Goal: Task Accomplishment & Management: Manage account settings

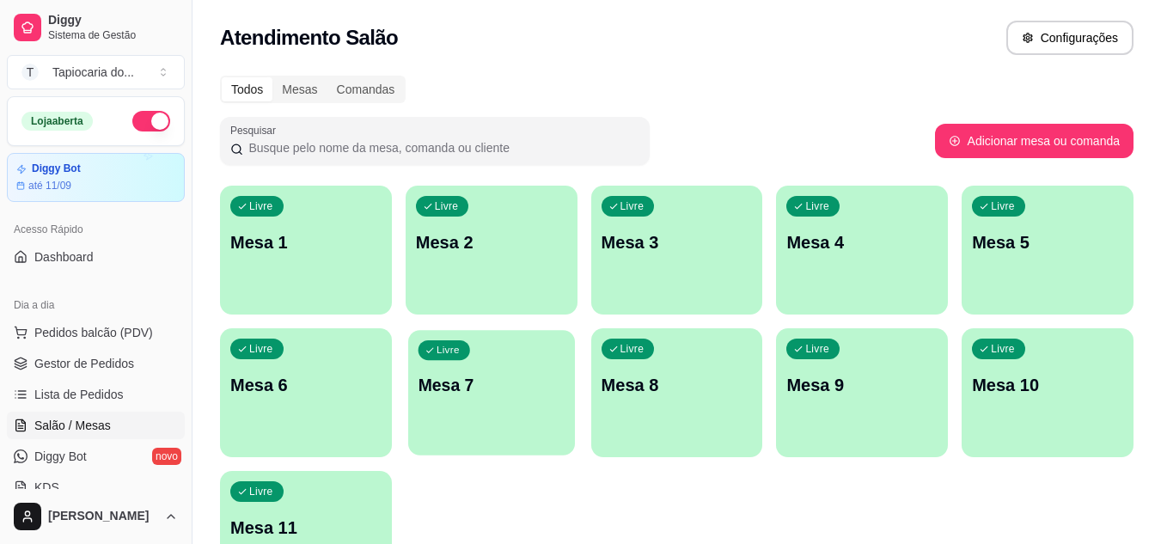
click at [527, 356] on div "Livre Mesa 7" at bounding box center [491, 382] width 167 height 105
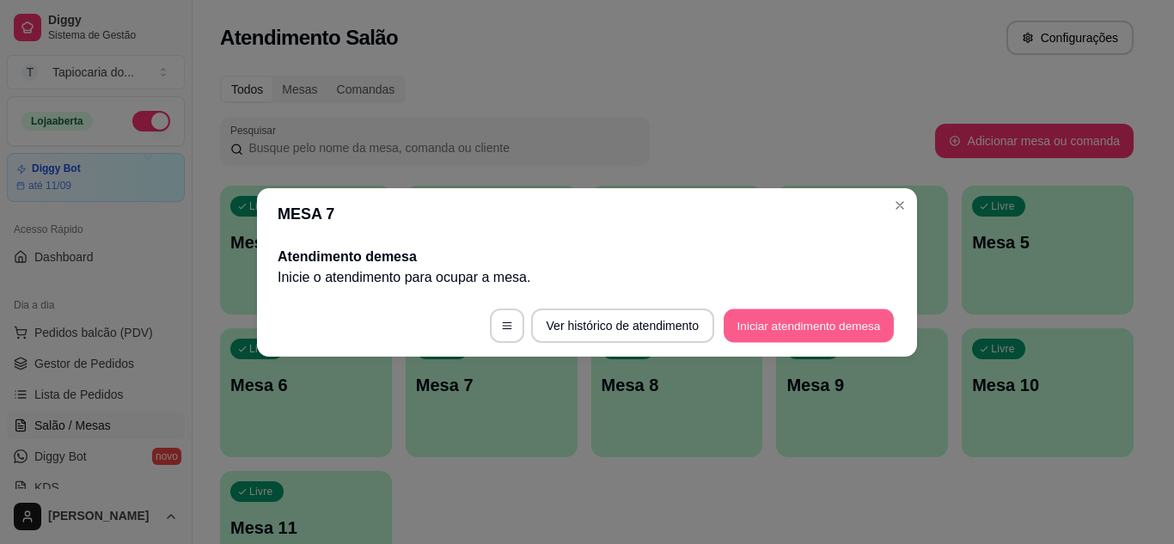
click at [784, 327] on button "Iniciar atendimento de mesa" at bounding box center [808, 325] width 170 height 34
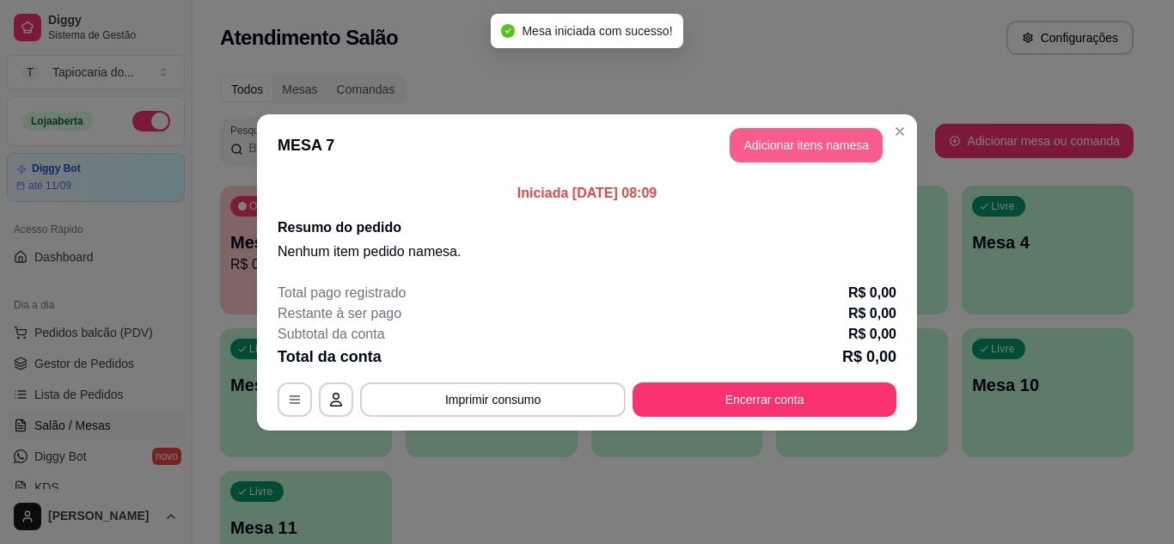
click at [863, 150] on button "Adicionar itens na mesa" at bounding box center [805, 145] width 153 height 34
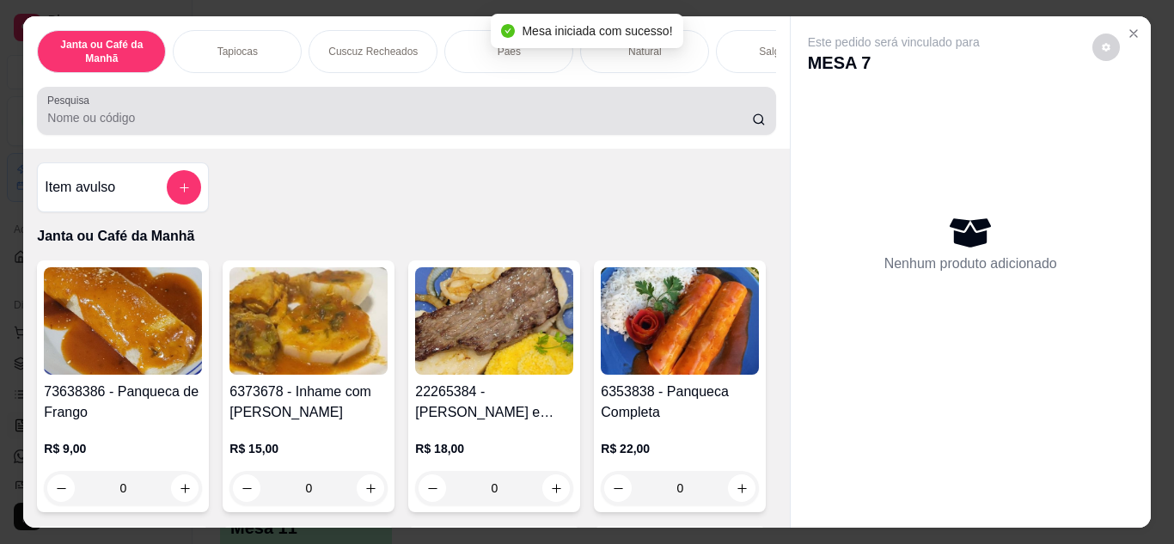
click at [489, 117] on input "Pesquisa" at bounding box center [399, 117] width 704 height 17
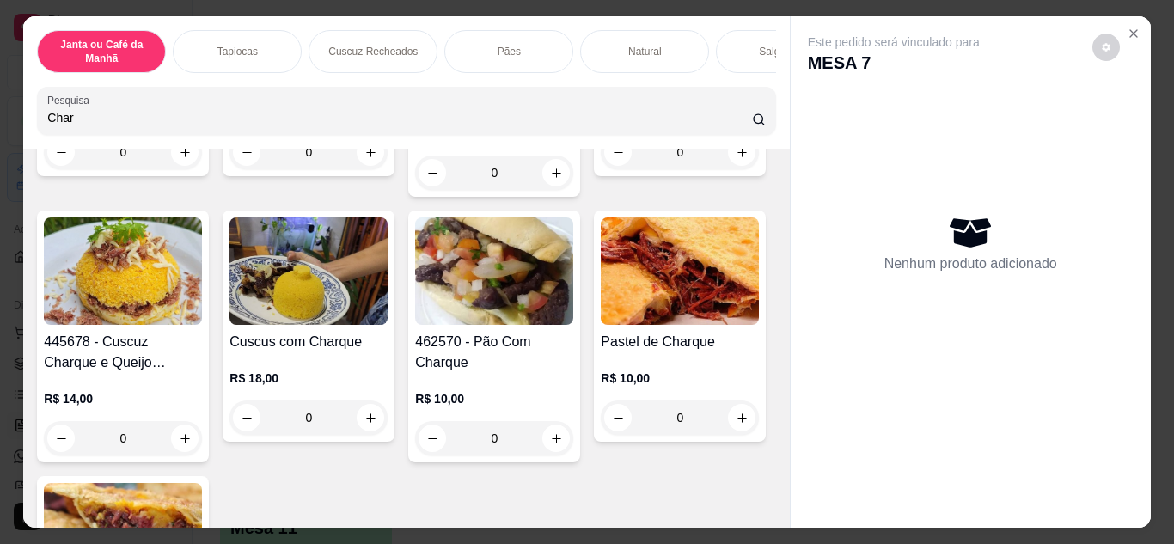
scroll to position [344, 0]
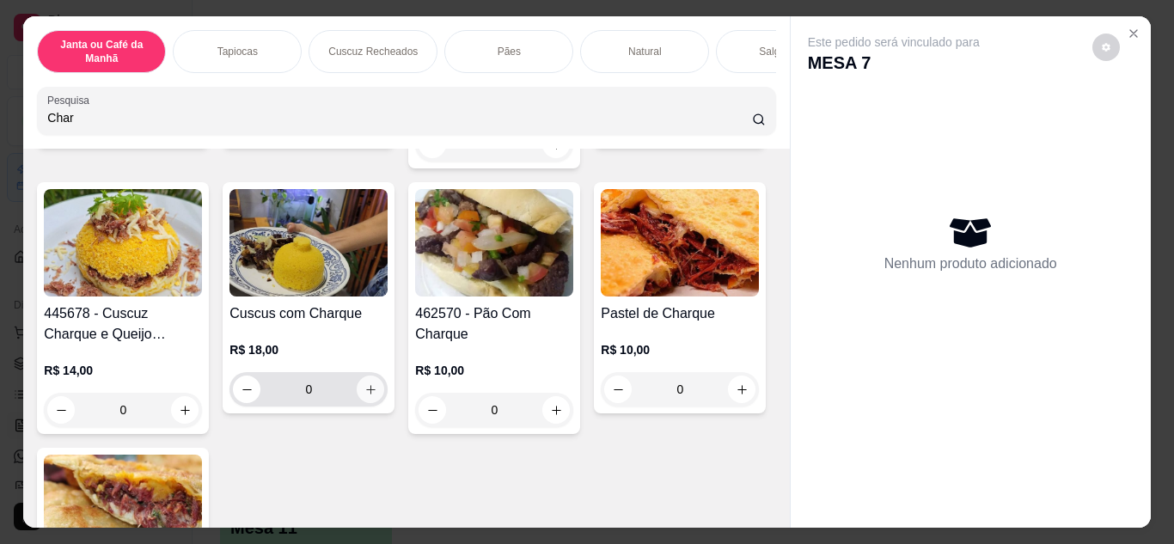
type input "Char"
click at [377, 383] on icon "increase-product-quantity" at bounding box center [370, 389] width 13 height 13
type input "1"
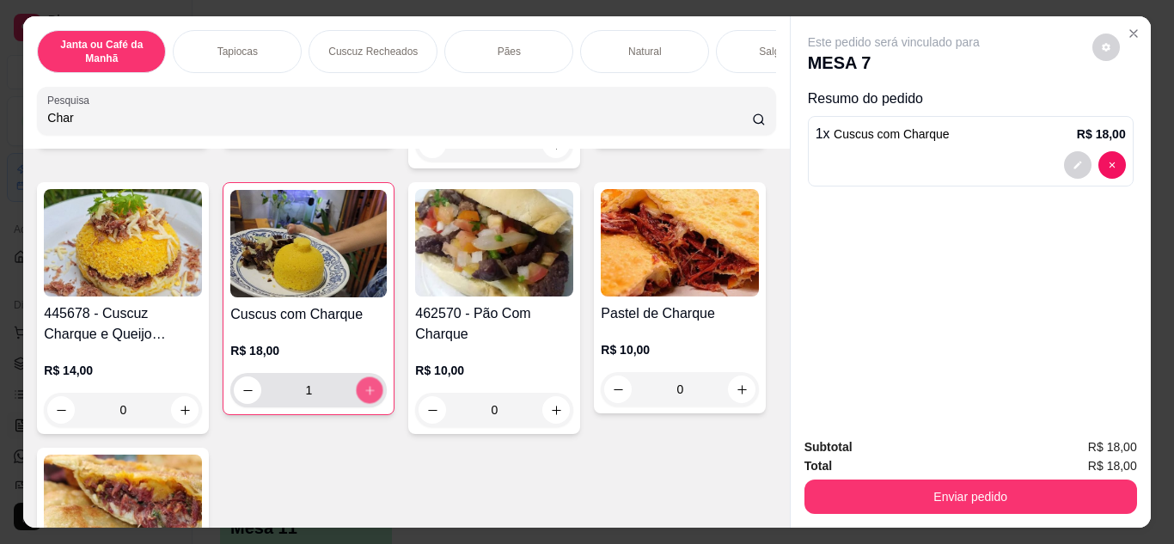
click at [374, 386] on icon "increase-product-quantity" at bounding box center [369, 390] width 9 height 9
type input "2"
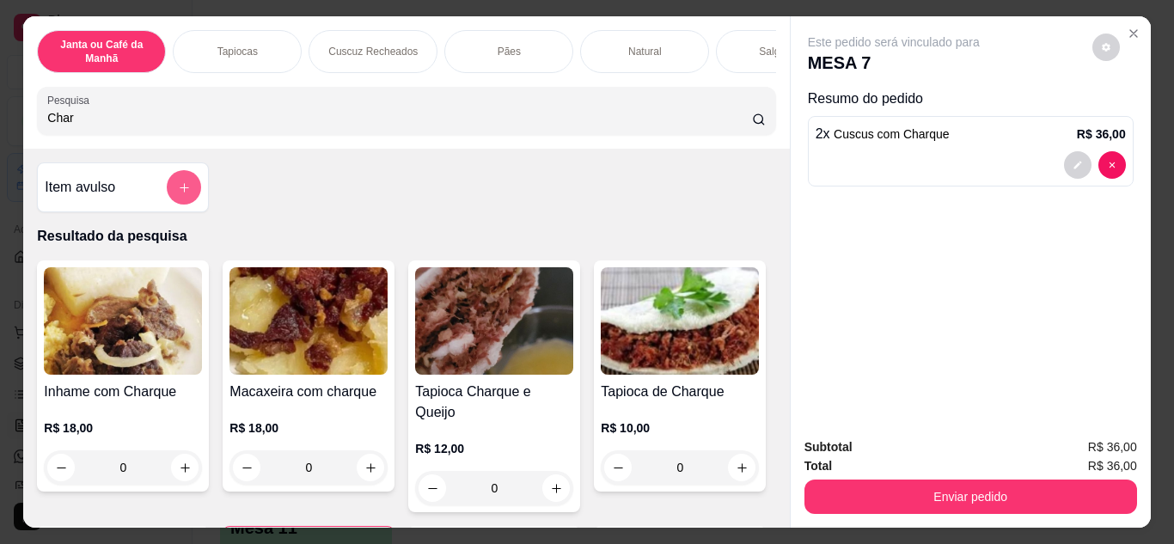
click at [179, 194] on icon "add-separate-item" at bounding box center [184, 187] width 13 height 13
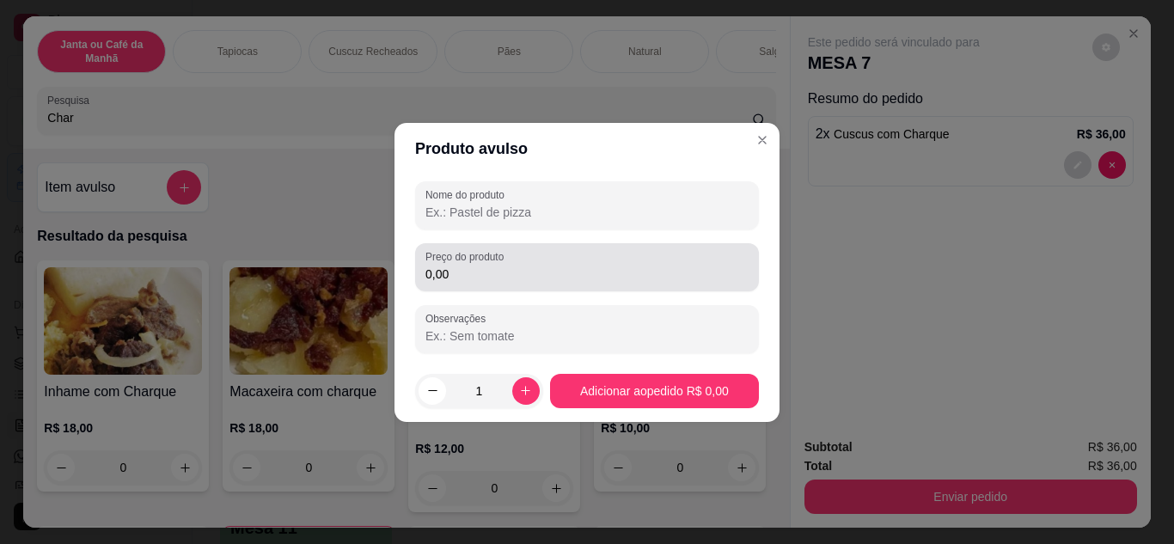
click at [532, 278] on input "0,00" at bounding box center [586, 273] width 323 height 17
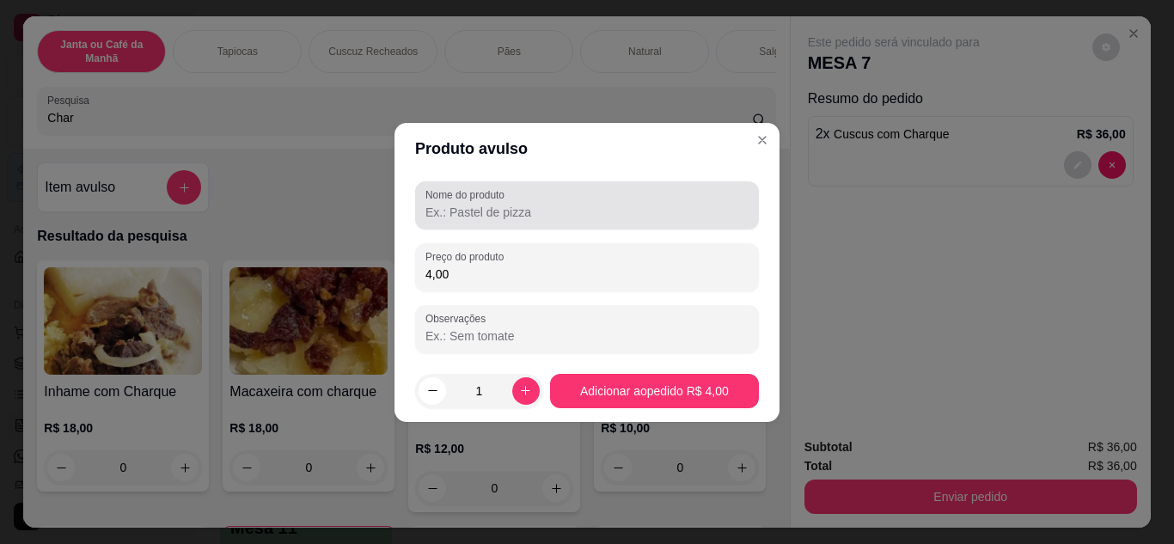
type input "4,00"
click at [554, 199] on div at bounding box center [586, 205] width 323 height 34
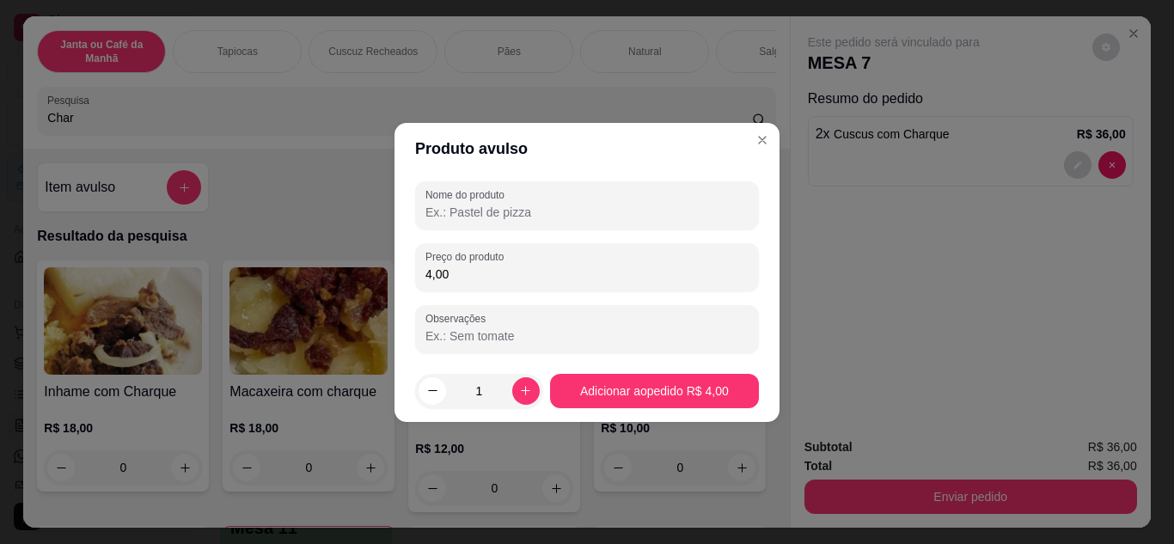
type input "F"
type input "g"
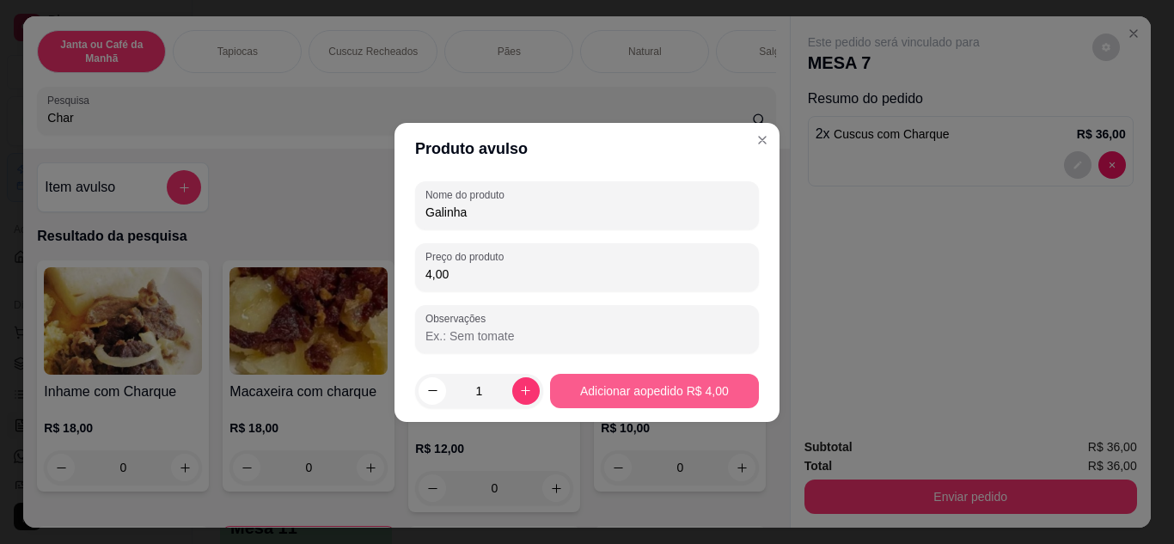
type input "Galinha"
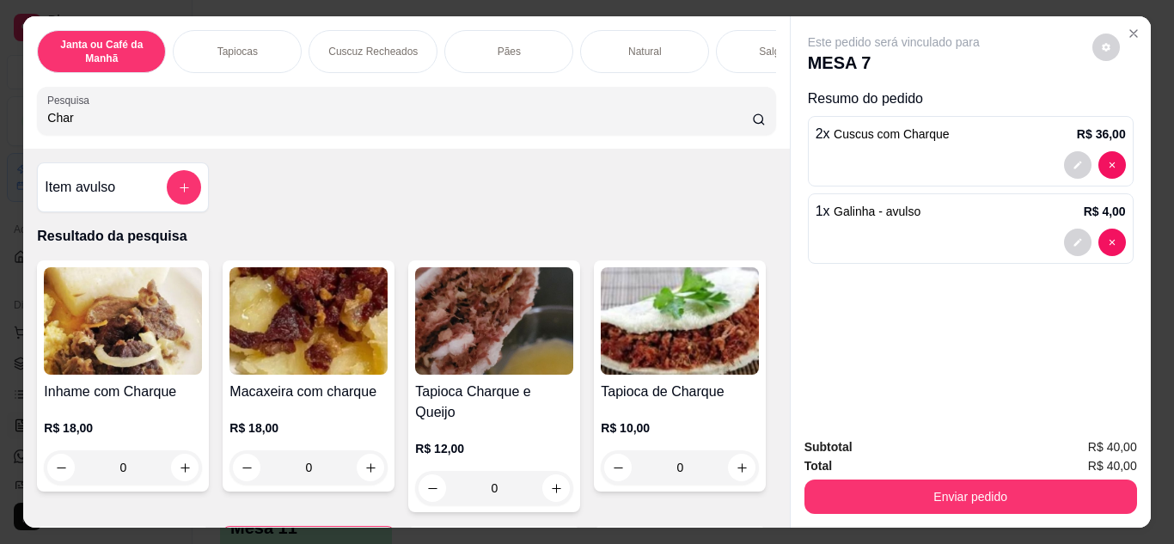
drag, startPoint x: 399, startPoint y: 130, endPoint x: 0, endPoint y: 127, distance: 399.5
click at [0, 127] on div "Janta ou Café da Manhã Tapiocas Cuscuz Recheados Pães Natural Salgados Tapiocas…" at bounding box center [587, 272] width 1174 height 544
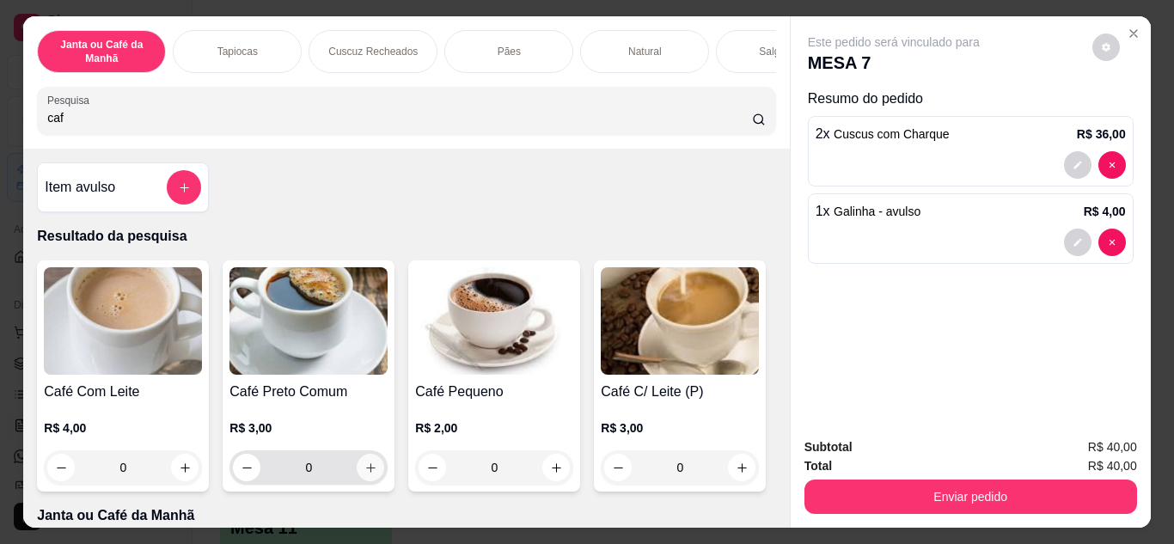
type input "caf"
click at [369, 467] on button "increase-product-quantity" at bounding box center [370, 467] width 27 height 27
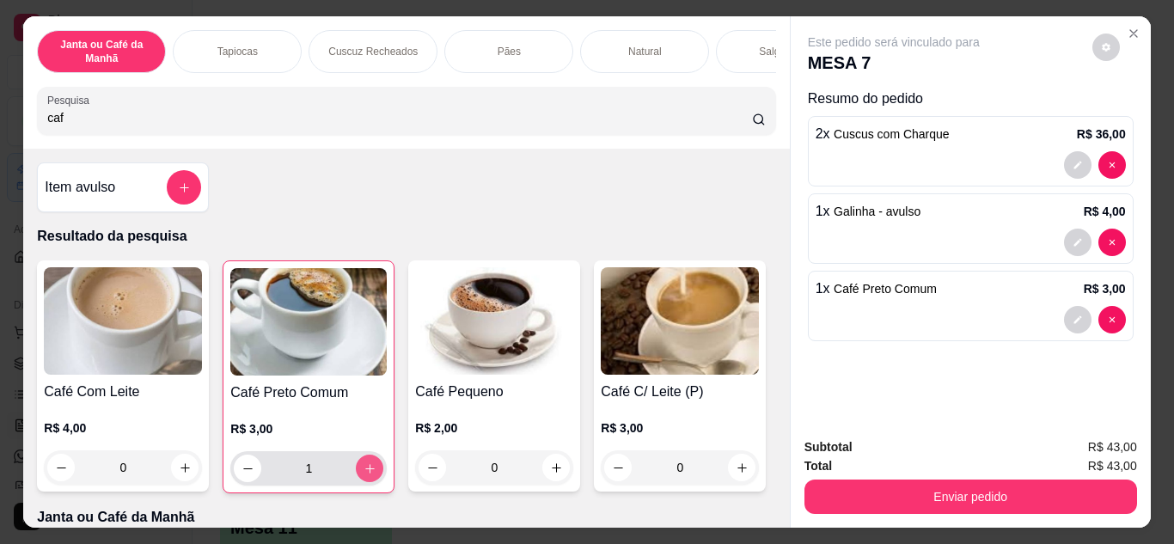
type input "1"
click at [369, 467] on button "increase-product-quantity" at bounding box center [370, 467] width 27 height 27
type input "2"
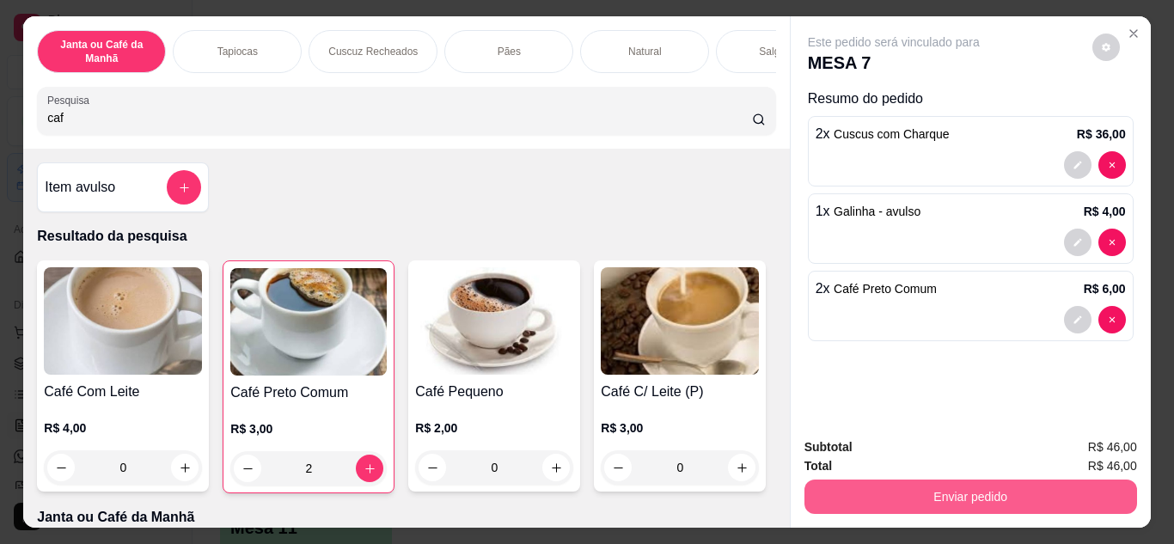
click at [972, 484] on button "Enviar pedido" at bounding box center [970, 496] width 332 height 34
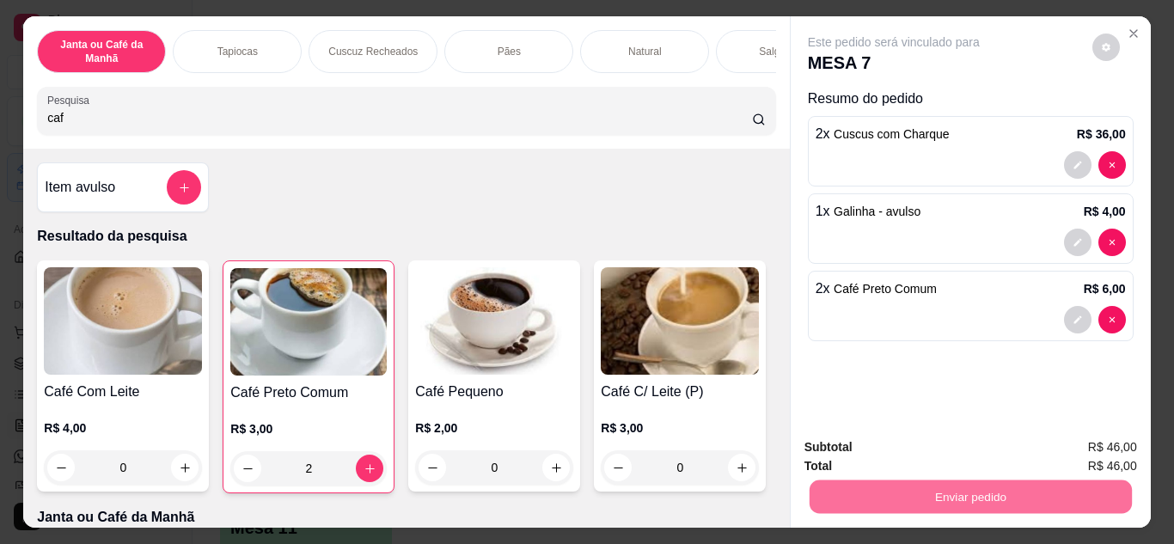
click at [961, 443] on button "Não registrar e enviar pedido" at bounding box center [913, 448] width 179 height 33
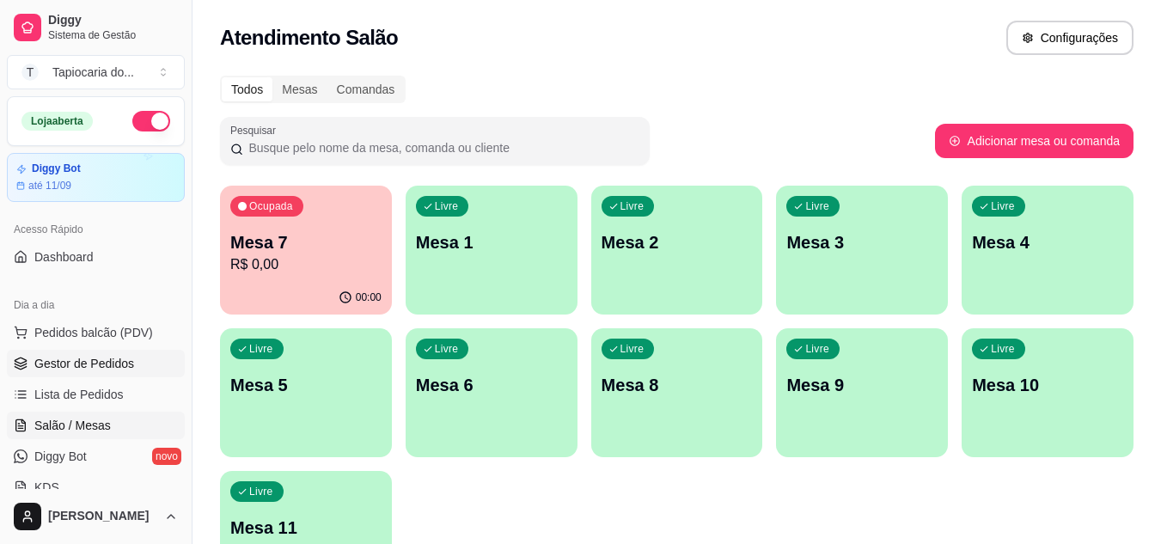
click at [75, 354] on link "Gestor de Pedidos" at bounding box center [96, 363] width 178 height 27
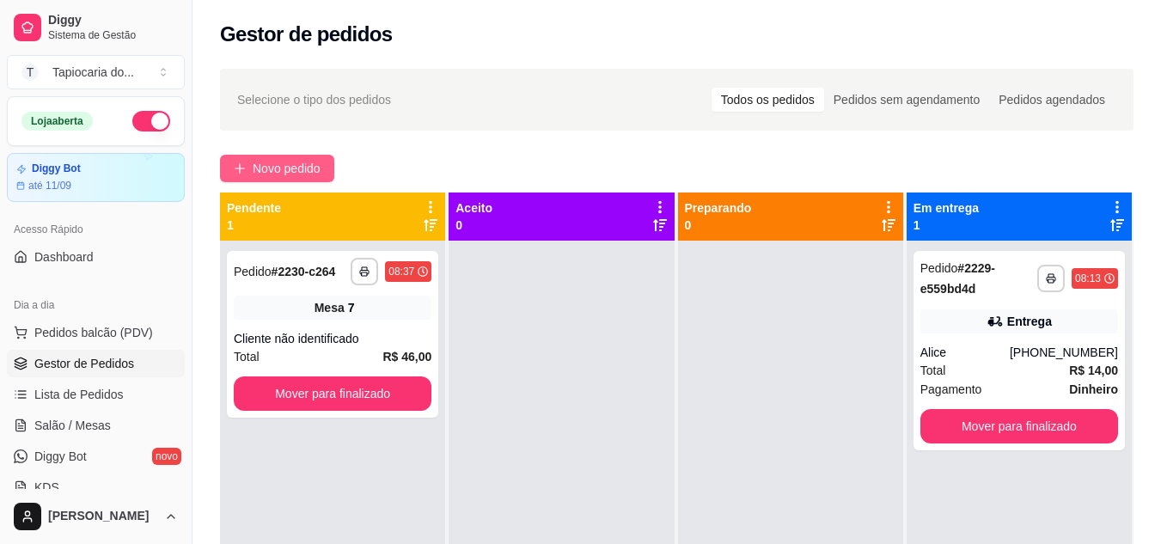
click at [318, 155] on button "Novo pedido" at bounding box center [277, 168] width 114 height 27
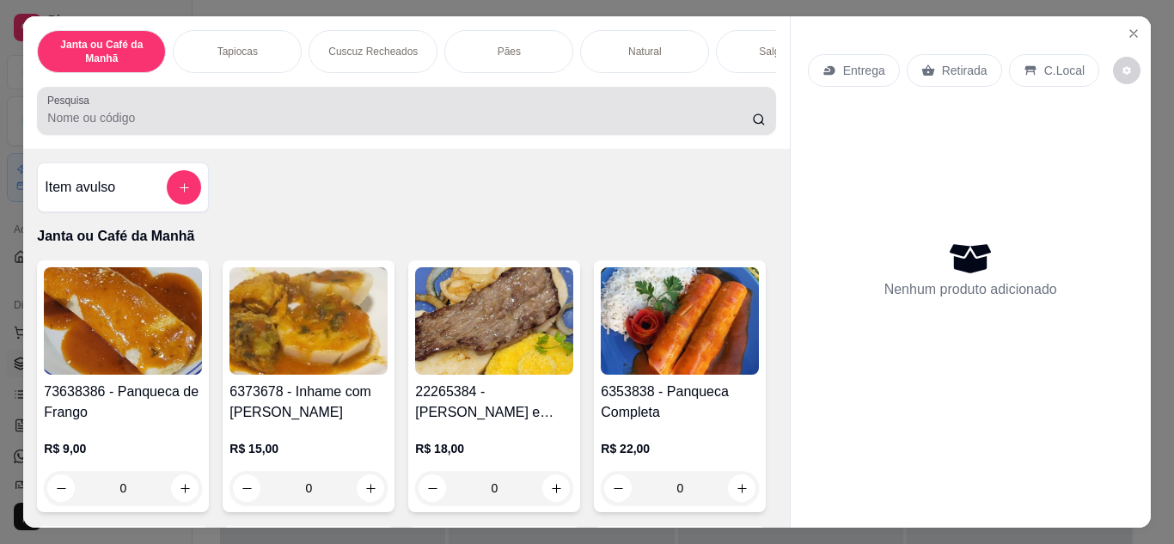
drag, startPoint x: 380, startPoint y: 108, endPoint x: 373, endPoint y: 125, distance: 18.5
click at [376, 119] on div at bounding box center [405, 111] width 717 height 34
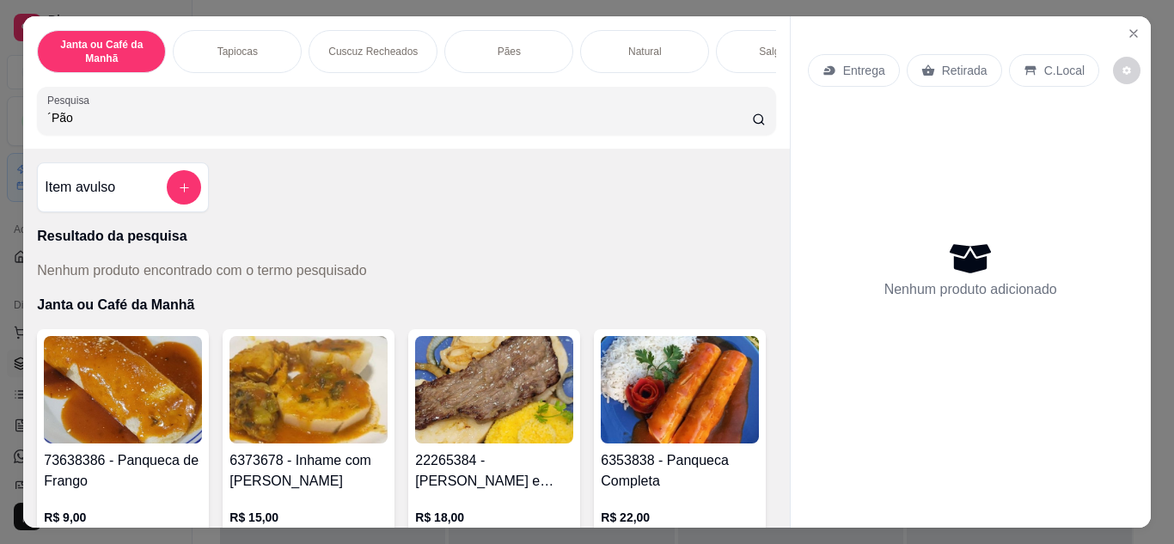
click at [47, 117] on input "´Pão" at bounding box center [399, 117] width 704 height 17
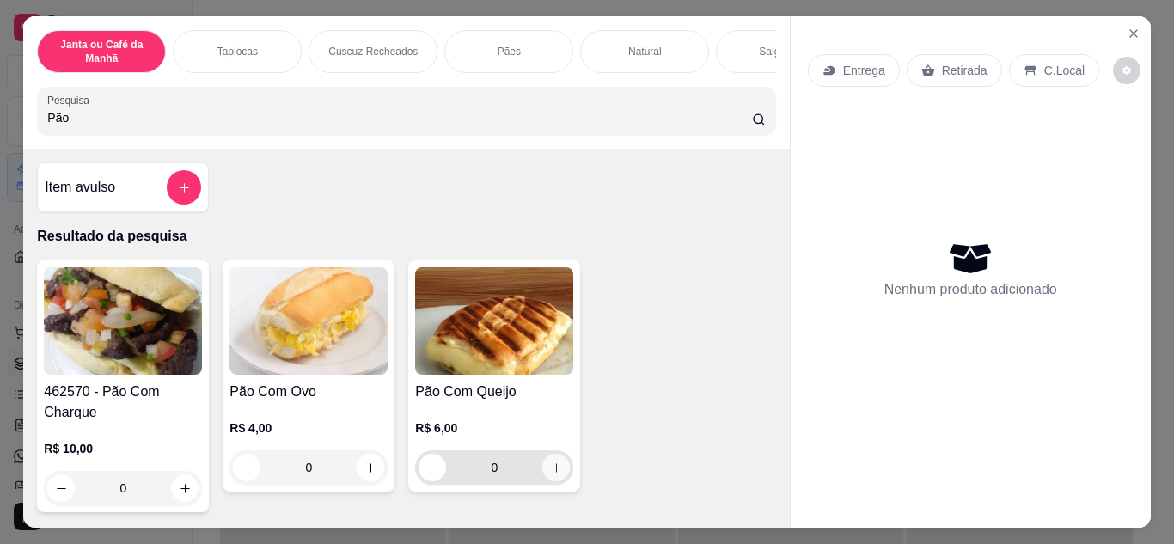
type input "Pão"
click at [550, 471] on icon "increase-product-quantity" at bounding box center [556, 467] width 13 height 13
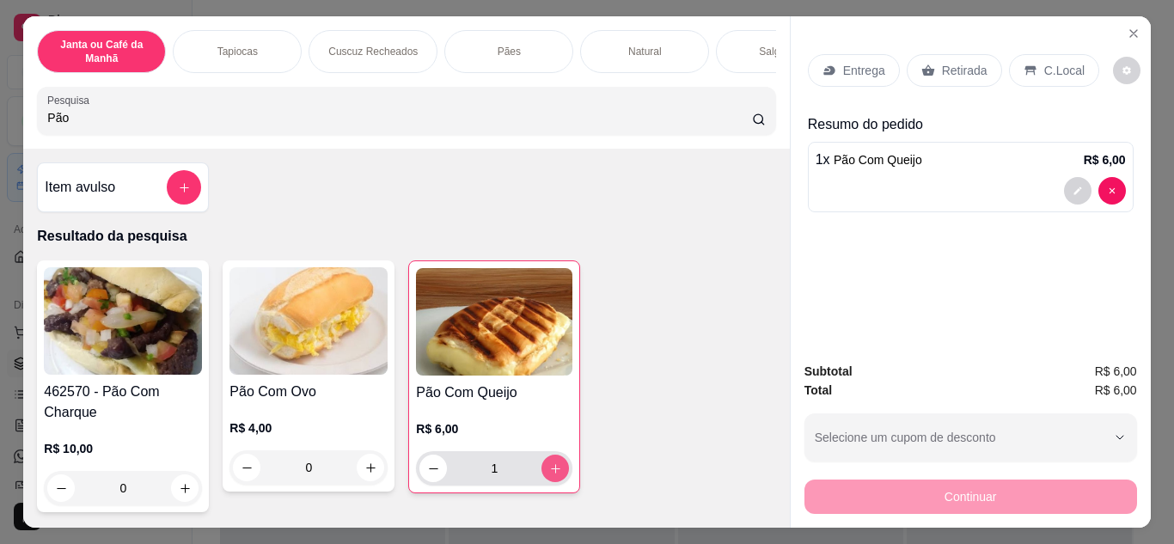
type input "1"
drag, startPoint x: 263, startPoint y: 125, endPoint x: 0, endPoint y: 126, distance: 262.9
click at [0, 126] on div "Janta ou Café da Manhã Tapiocas Cuscuz Recheados Pães Natural Salgados Tapiocas…" at bounding box center [587, 272] width 1174 height 544
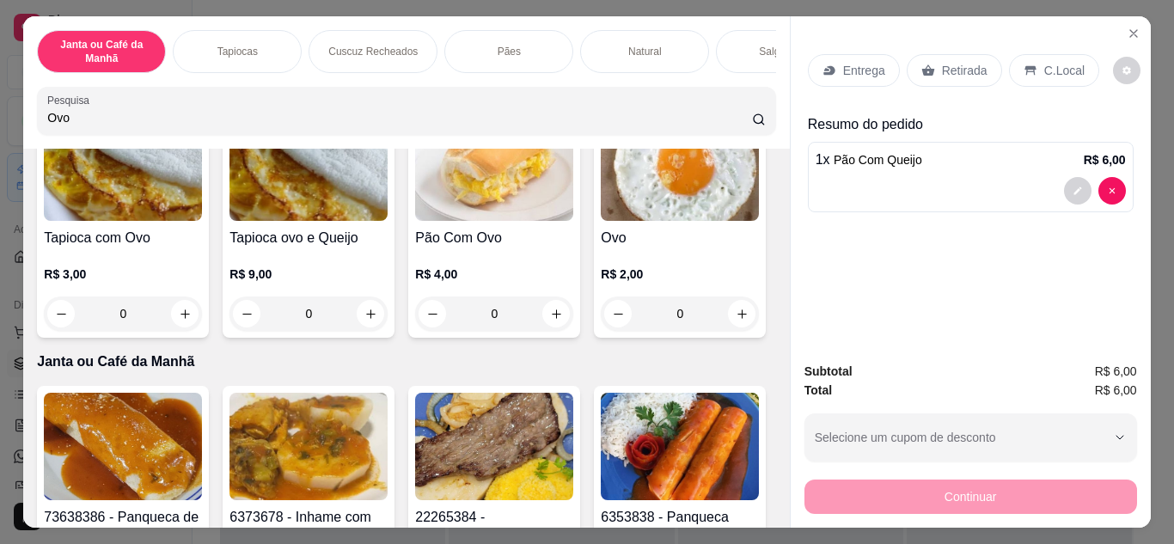
scroll to position [258, 0]
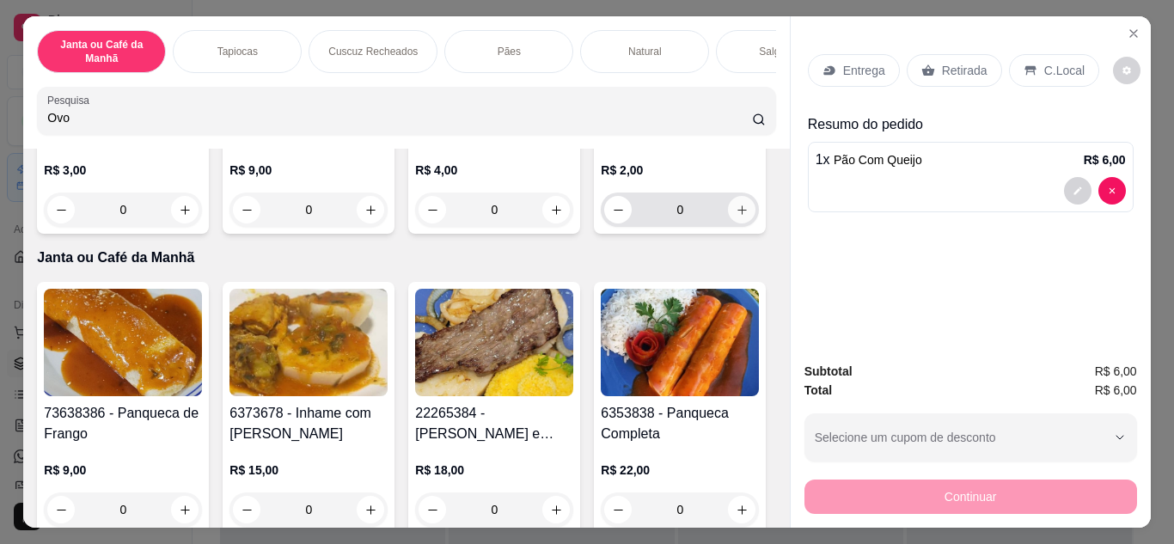
type input "Ovo"
click at [735, 217] on icon "increase-product-quantity" at bounding box center [741, 210] width 13 height 13
type input "1"
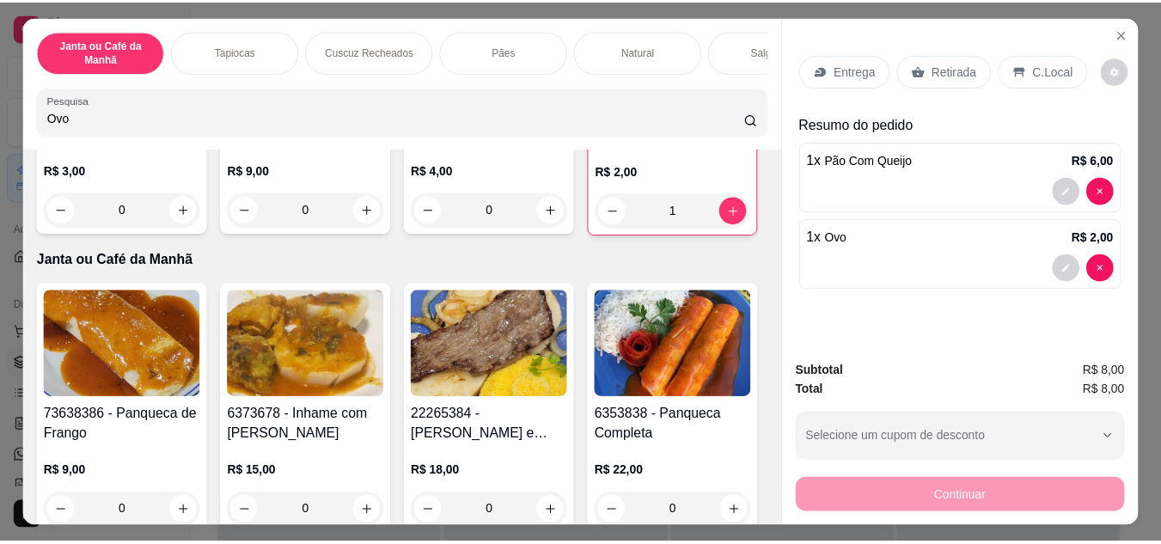
scroll to position [0, 0]
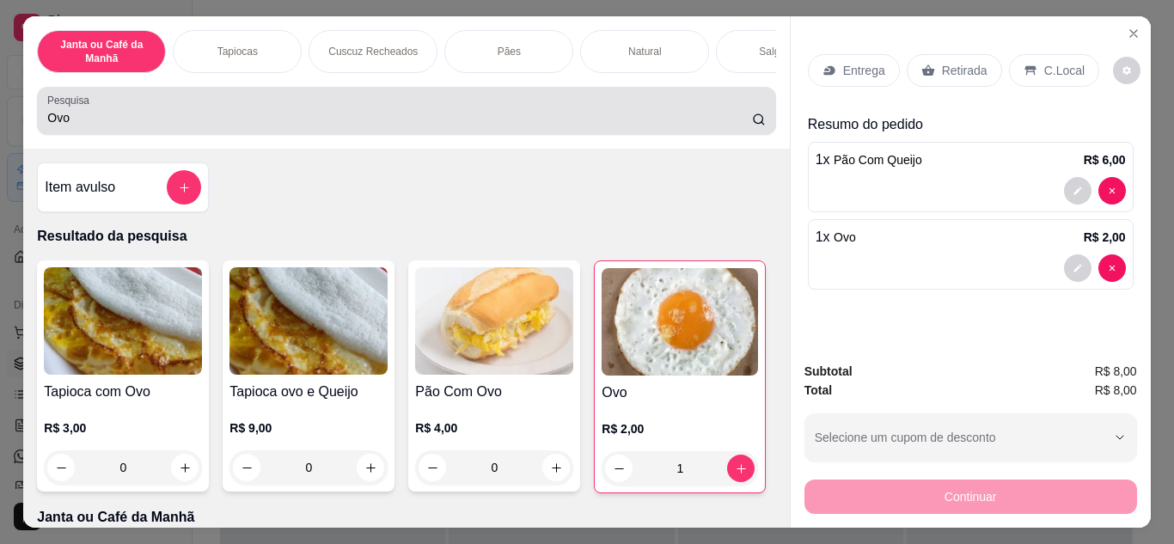
drag, startPoint x: 95, startPoint y: 135, endPoint x: 0, endPoint y: 163, distance: 98.7
click at [0, 163] on div "Janta ou Café da Manhã Tapiocas Cuscuz Recheados Pães Natural Salgados Tapiocas…" at bounding box center [587, 272] width 1174 height 544
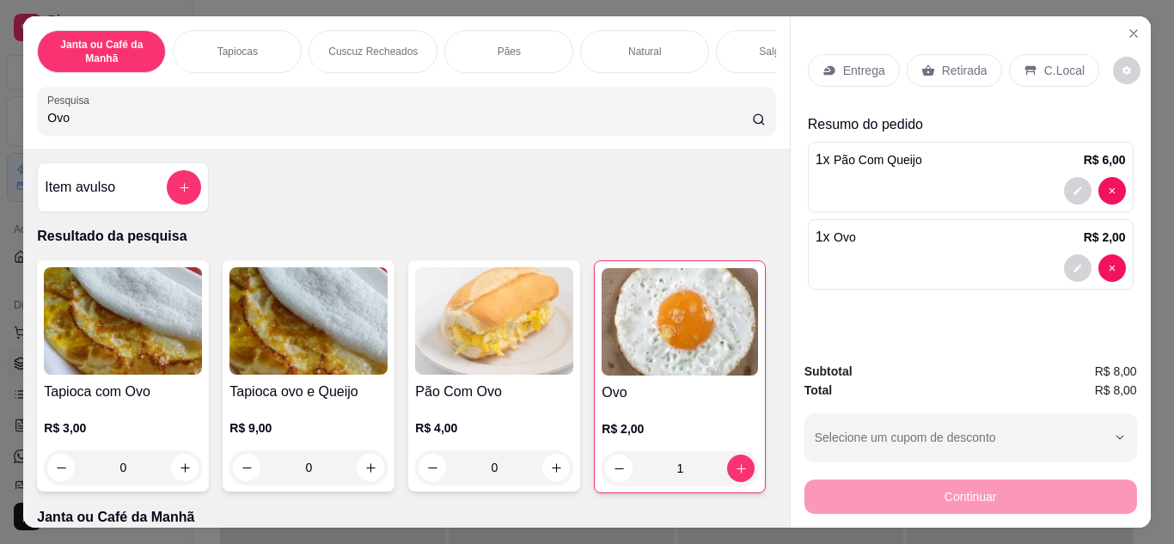
drag, startPoint x: 77, startPoint y: 121, endPoint x: 0, endPoint y: 121, distance: 77.3
click at [0, 121] on div "Janta ou Café da Manhã Tapiocas Cuscuz Recheados Pães Natural Salgados Tapiocas…" at bounding box center [587, 272] width 1174 height 544
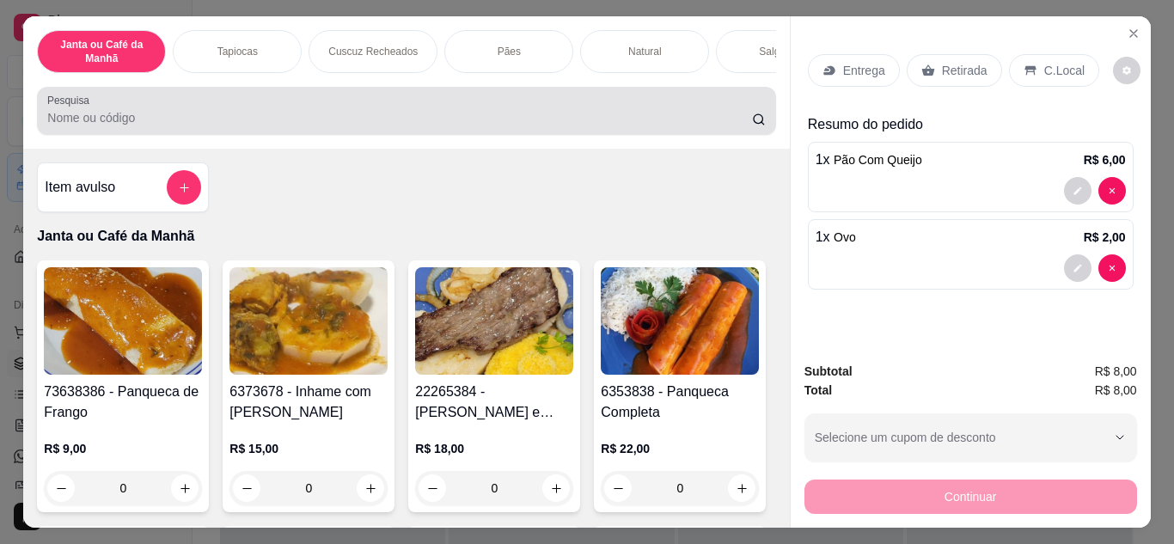
click at [424, 112] on div at bounding box center [405, 111] width 717 height 34
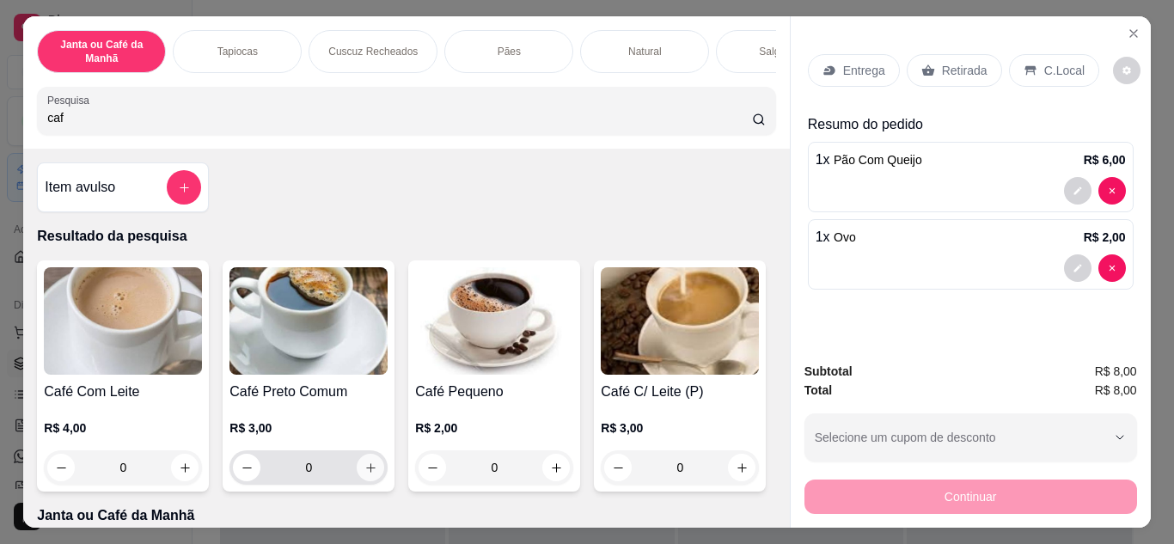
type input "caf"
click at [375, 471] on button "increase-product-quantity" at bounding box center [370, 467] width 27 height 27
type input "1"
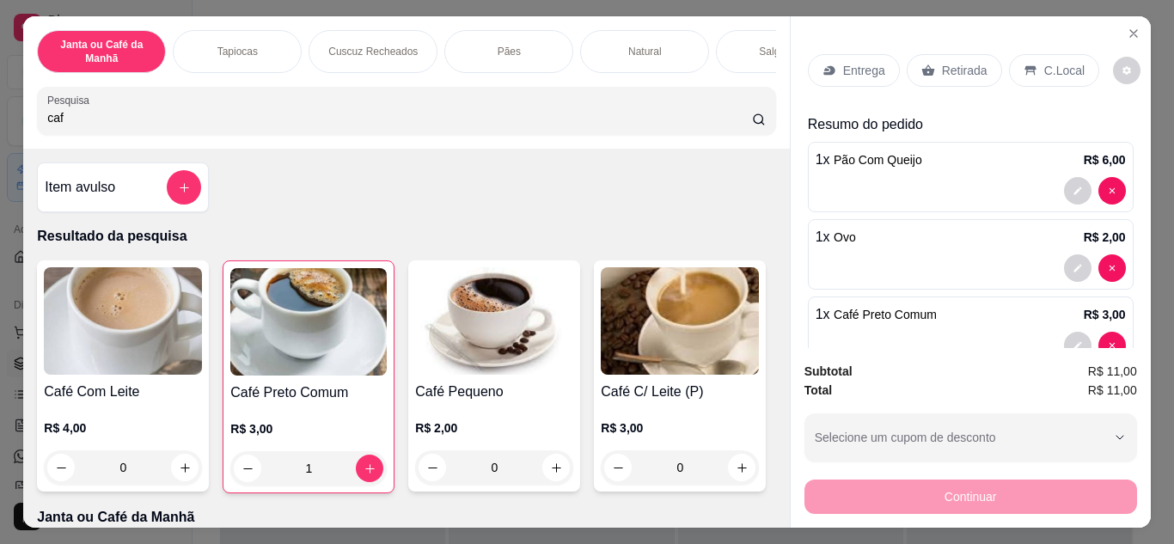
click at [942, 65] on p "Retirada" at bounding box center [965, 70] width 46 height 17
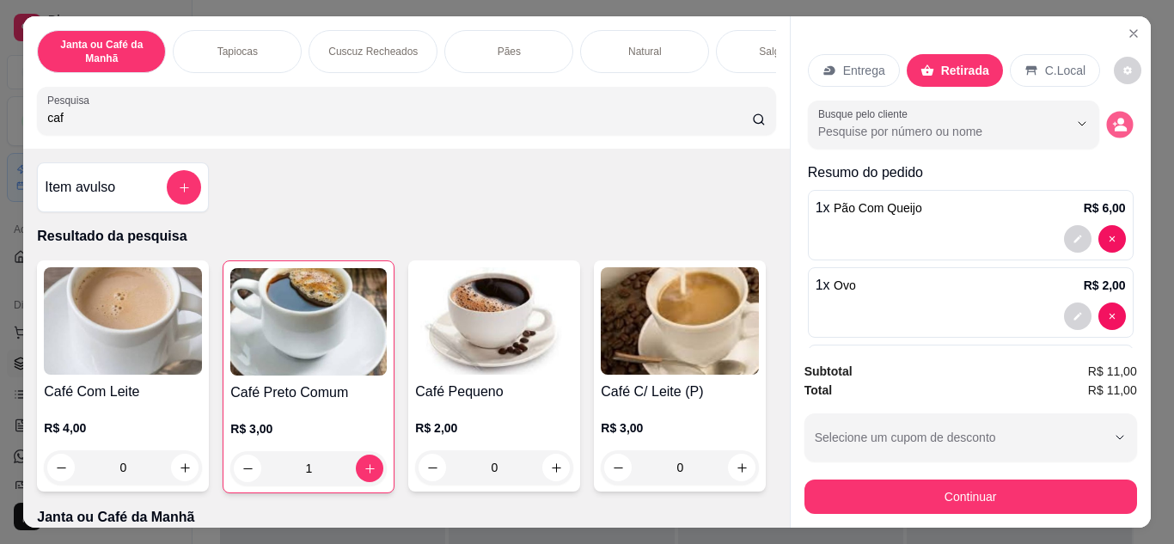
click at [1112, 117] on icon "decrease-product-quantity" at bounding box center [1119, 124] width 15 height 15
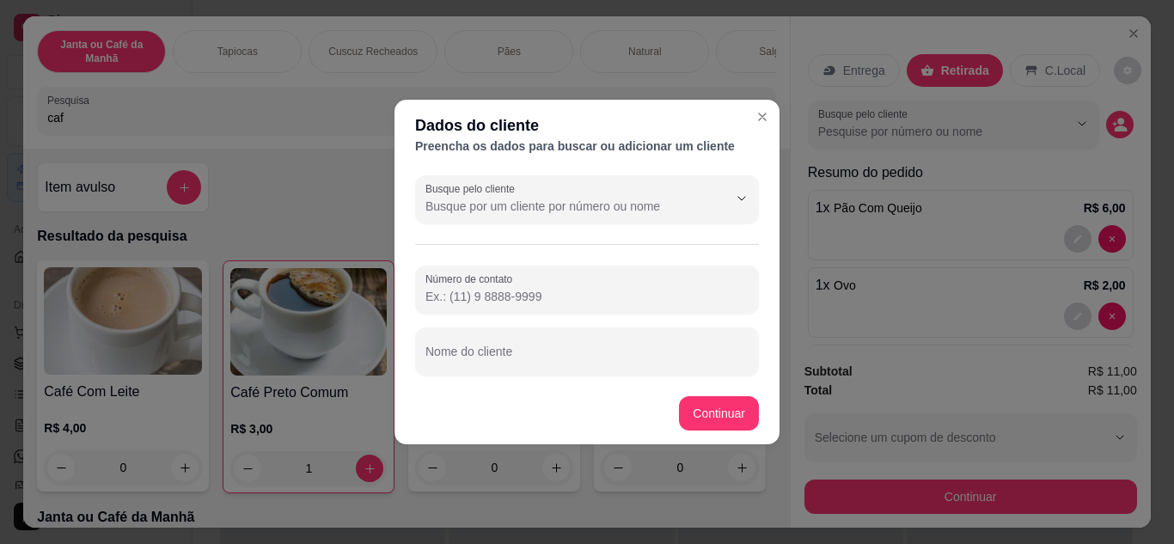
click at [549, 295] on input "Número de contato" at bounding box center [586, 296] width 323 height 17
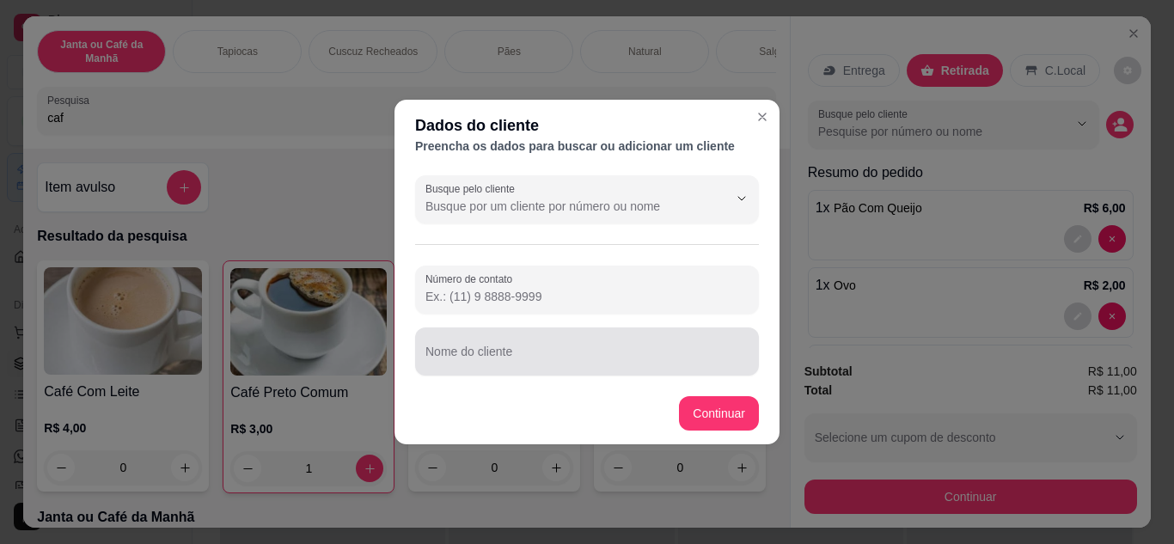
click at [492, 349] on div at bounding box center [586, 351] width 323 height 34
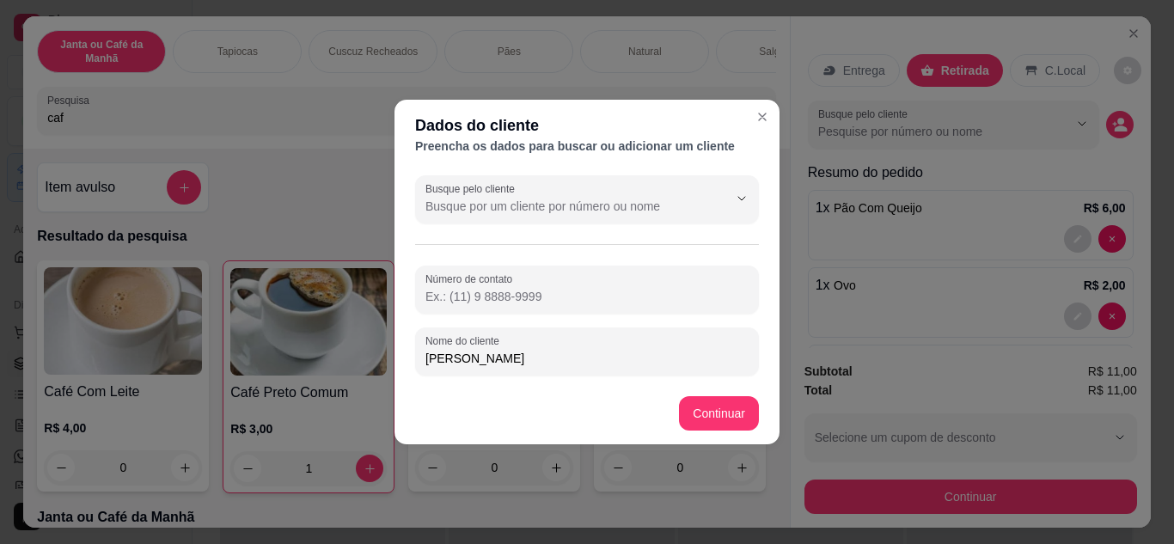
type input "[PERSON_NAME]"
drag, startPoint x: 481, startPoint y: 359, endPoint x: 369, endPoint y: 352, distance: 112.8
click at [369, 352] on div "Dados do cliente Preencha os dados para buscar ou adicionar um cliente Busque p…" at bounding box center [587, 272] width 1174 height 544
type input "[PERSON_NAME]"
click at [476, 290] on input "Número de contato" at bounding box center [586, 296] width 323 height 17
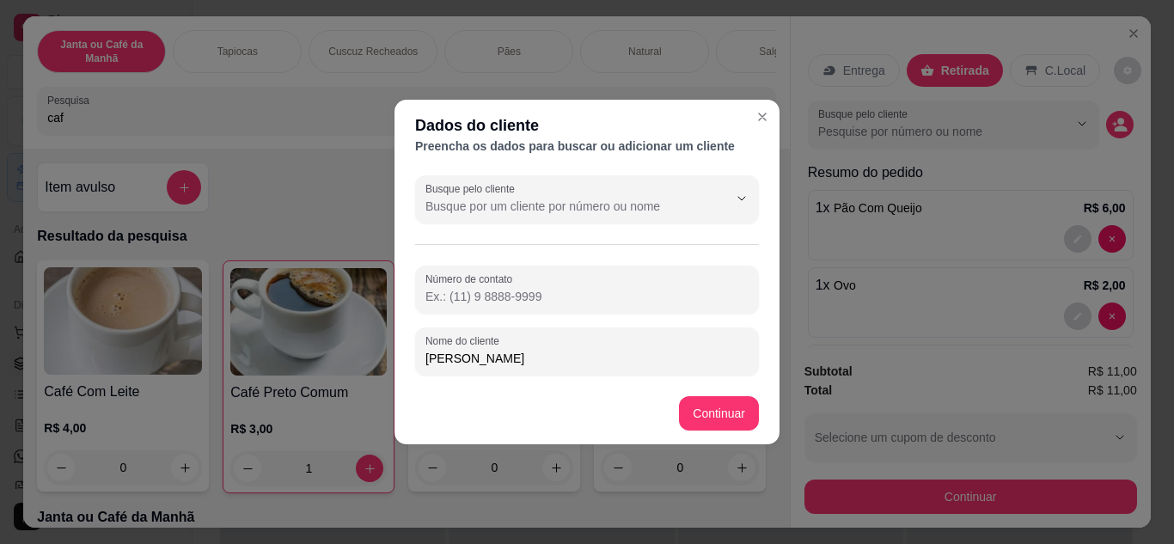
paste input "[PHONE_NUMBER]"
type input "[PHONE_NUMBER]"
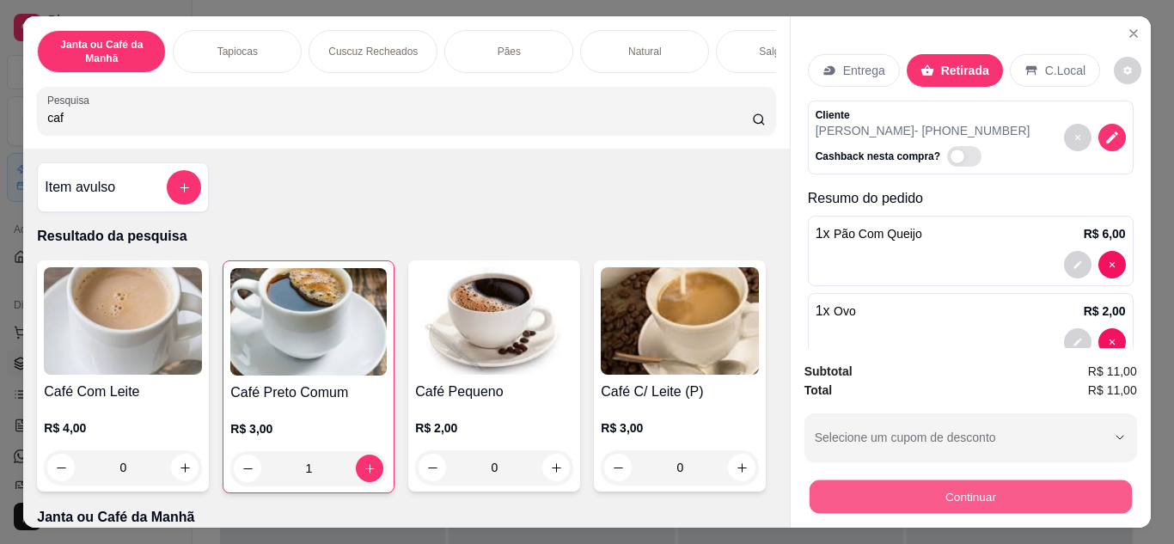
click at [1002, 488] on button "Continuar" at bounding box center [969, 497] width 322 height 34
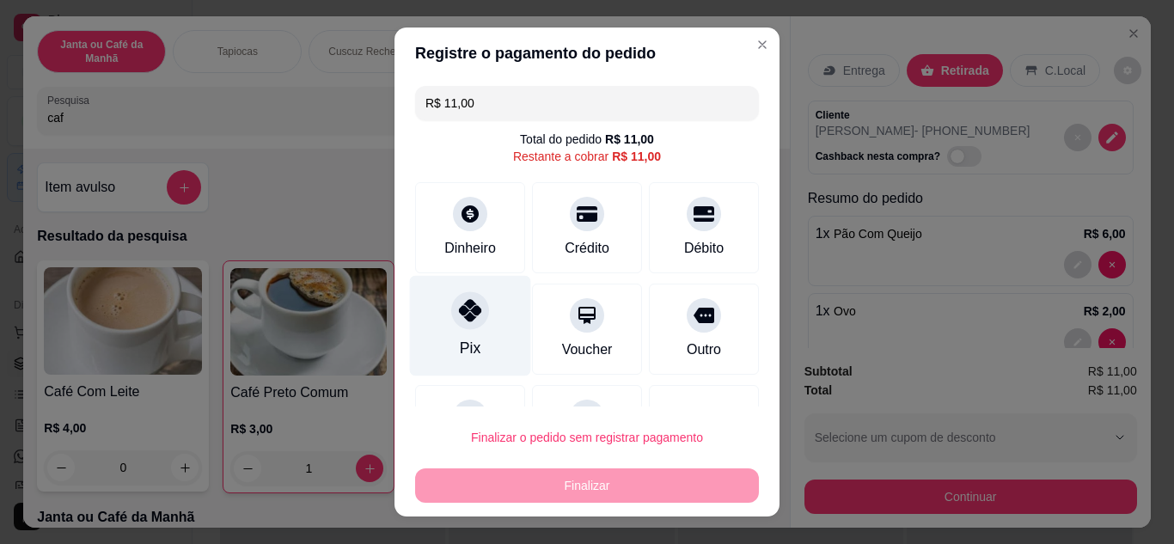
click at [474, 315] on div at bounding box center [470, 310] width 38 height 38
type input "R$ 0,00"
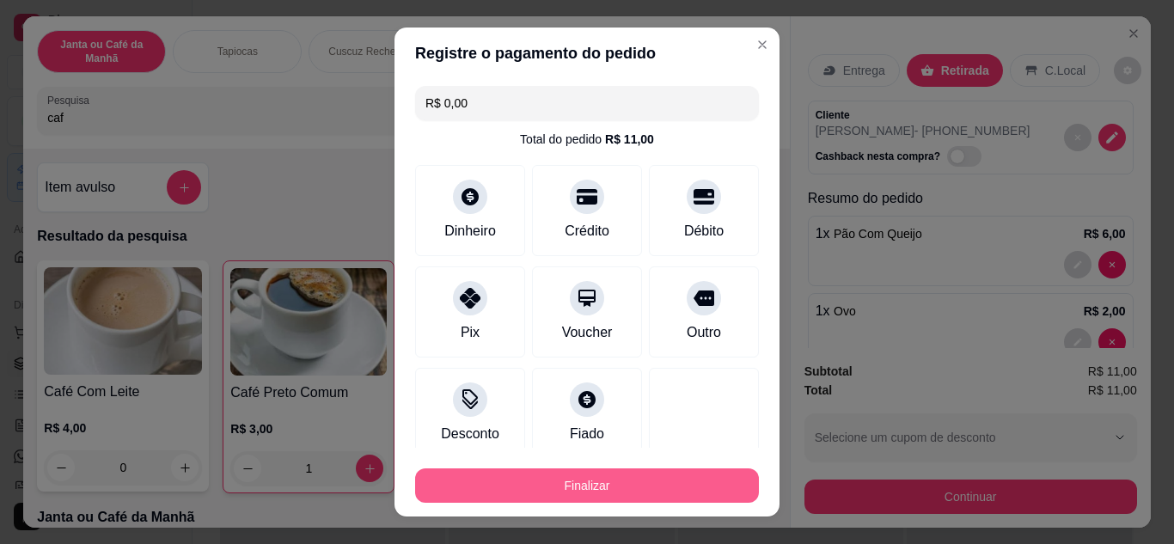
click at [673, 490] on button "Finalizar" at bounding box center [587, 485] width 344 height 34
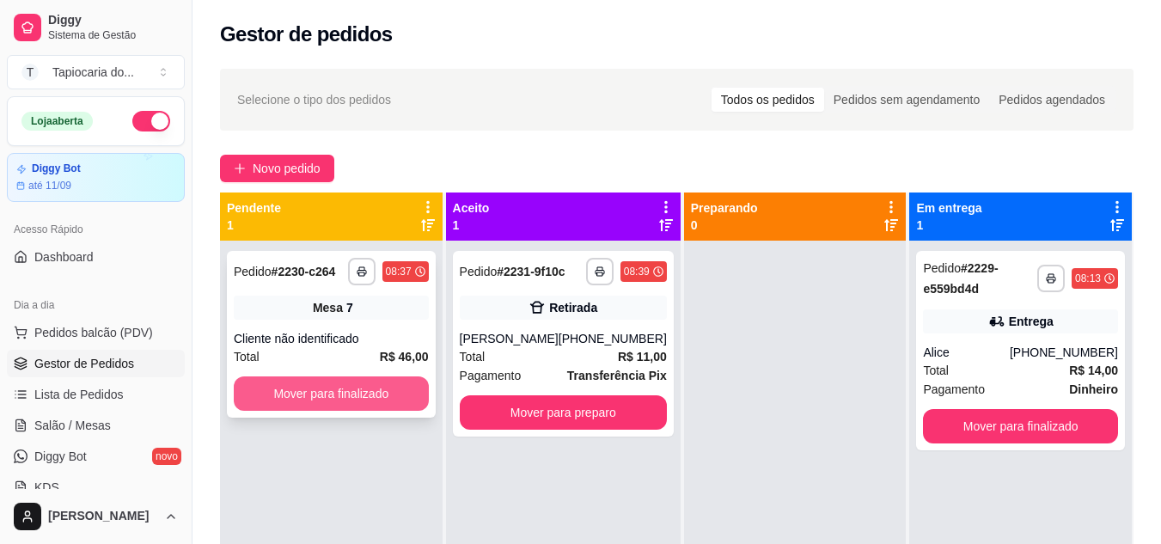
click at [352, 393] on button "Mover para finalizado" at bounding box center [331, 393] width 195 height 34
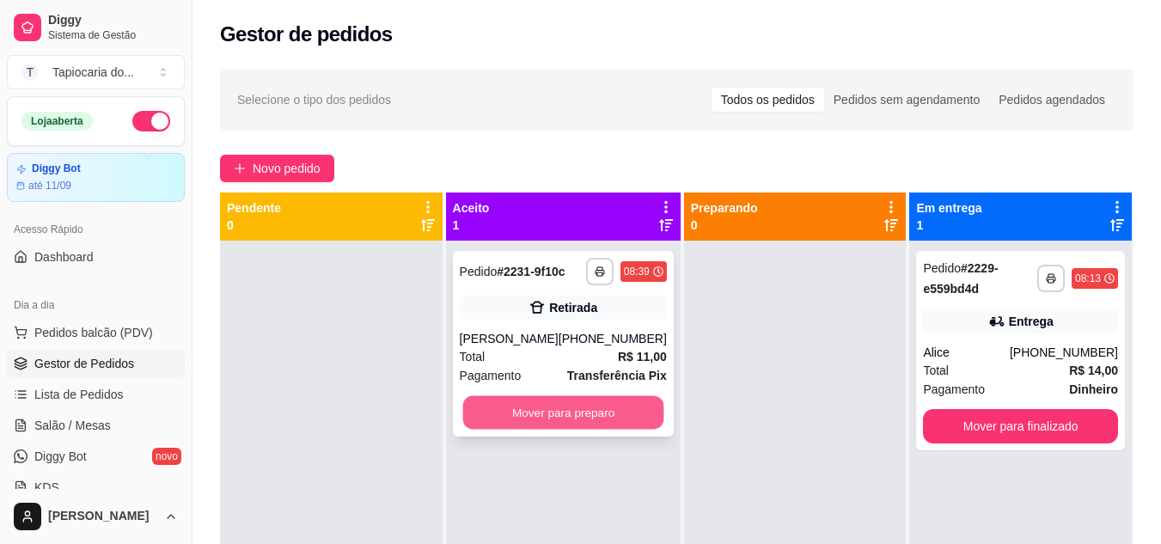
click at [615, 413] on button "Mover para preparo" at bounding box center [562, 413] width 201 height 34
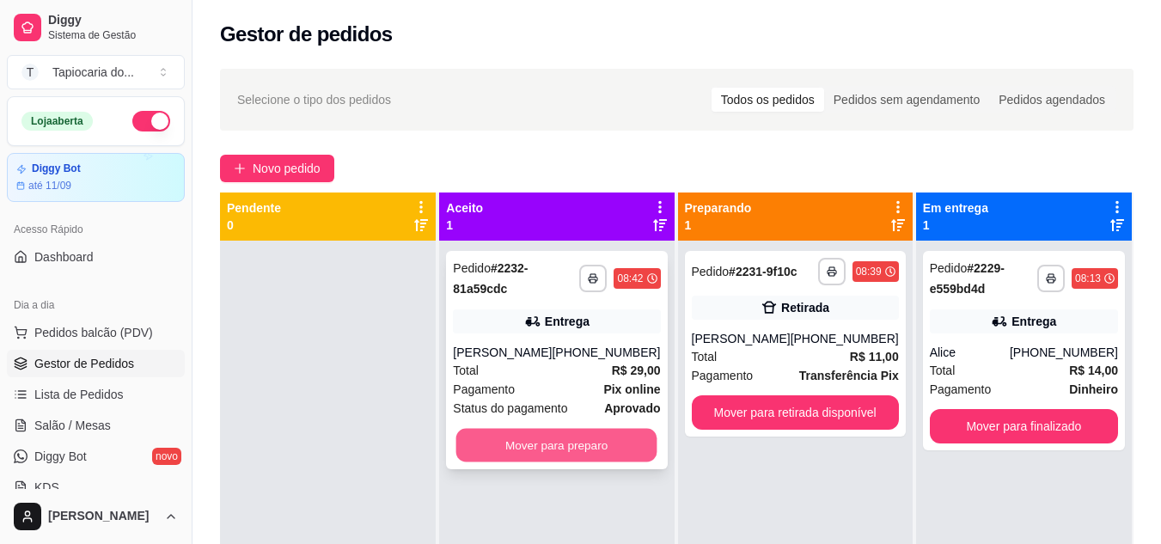
click at [615, 447] on button "Mover para preparo" at bounding box center [556, 446] width 201 height 34
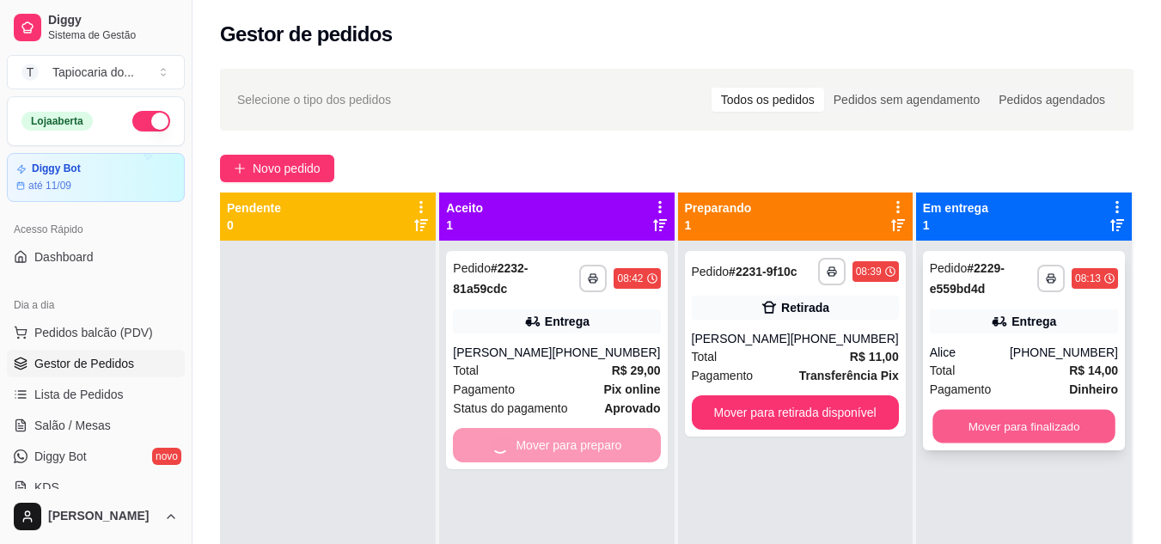
click at [1054, 429] on button "Mover para finalizado" at bounding box center [1023, 427] width 183 height 34
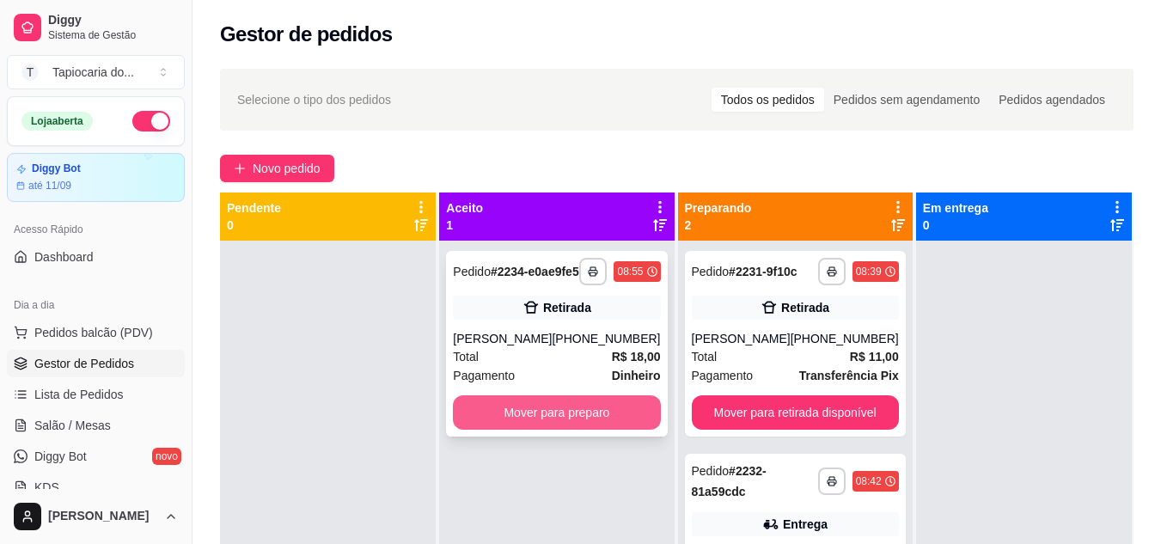
click at [615, 421] on button "Mover para preparo" at bounding box center [556, 412] width 207 height 34
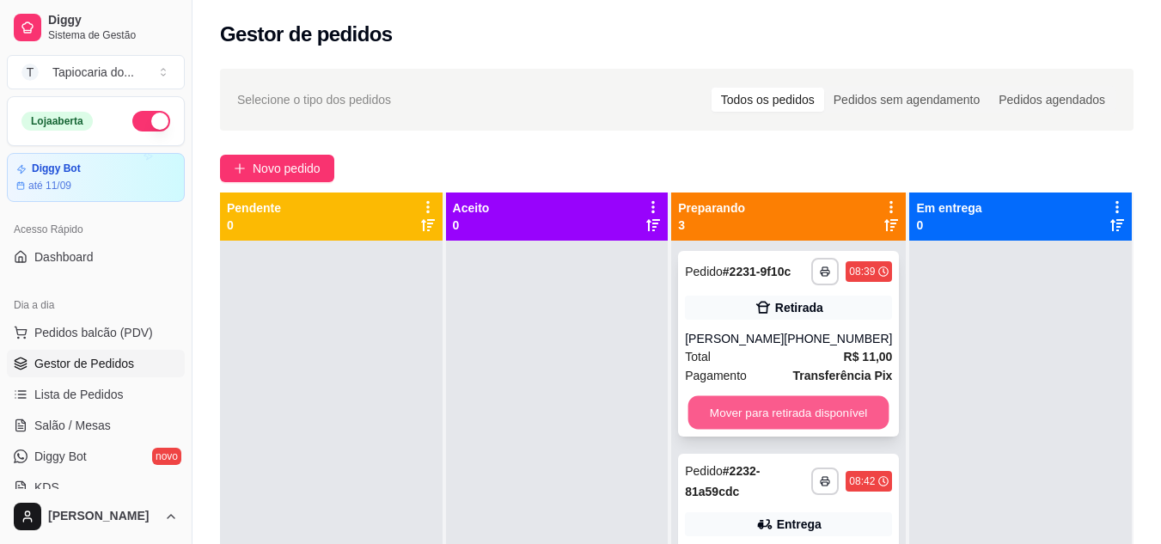
click at [798, 407] on button "Mover para retirada disponível" at bounding box center [788, 413] width 201 height 34
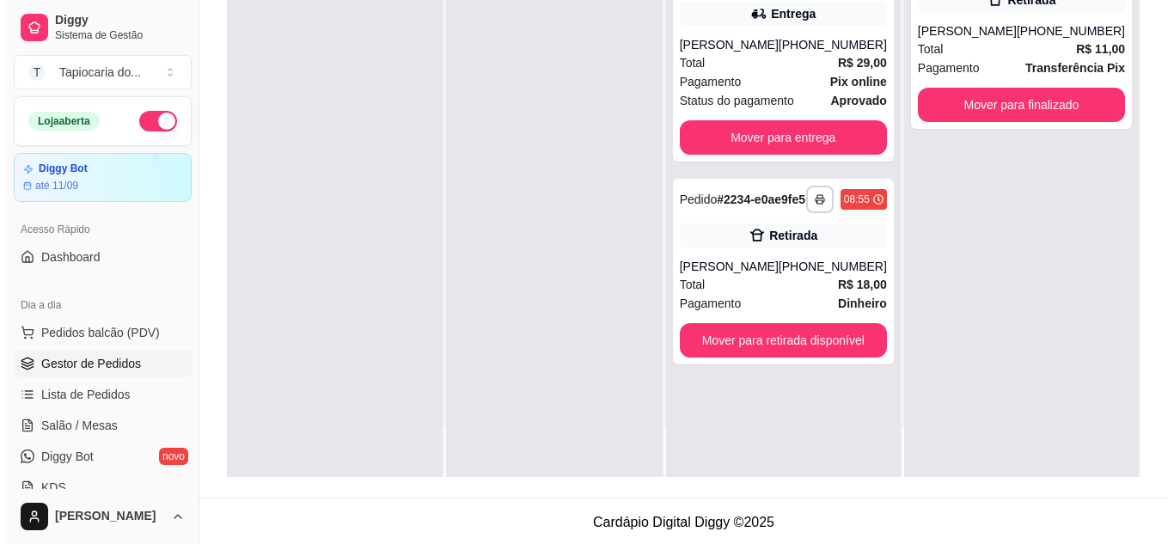
scroll to position [262, 0]
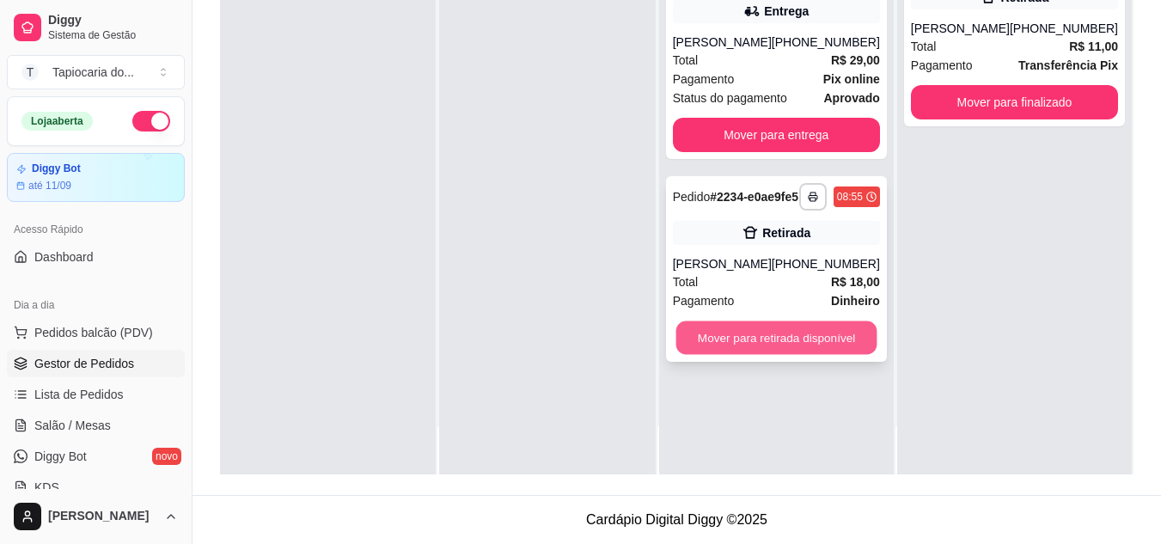
click at [832, 355] on button "Mover para retirada disponível" at bounding box center [775, 338] width 201 height 34
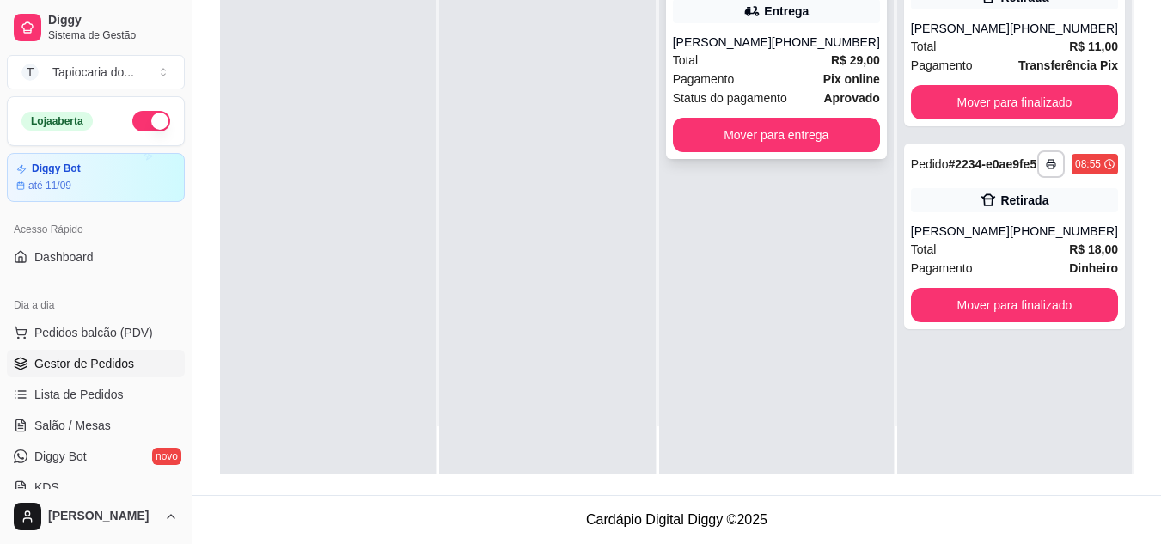
click at [843, 223] on div "**********" at bounding box center [776, 202] width 235 height 544
click at [826, 38] on div "[PHONE_NUMBER]" at bounding box center [826, 42] width 108 height 17
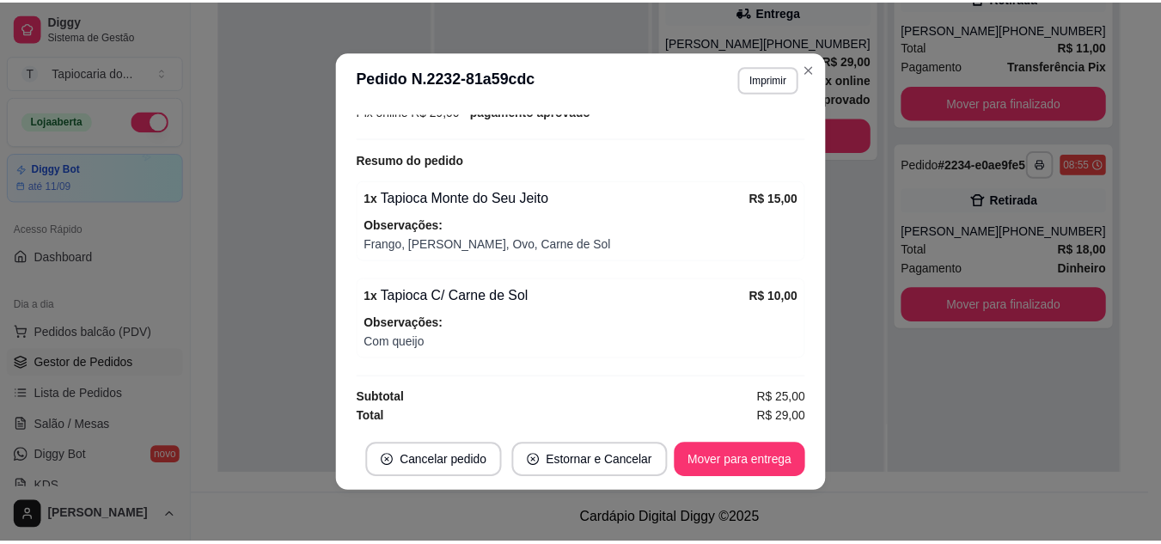
scroll to position [500, 0]
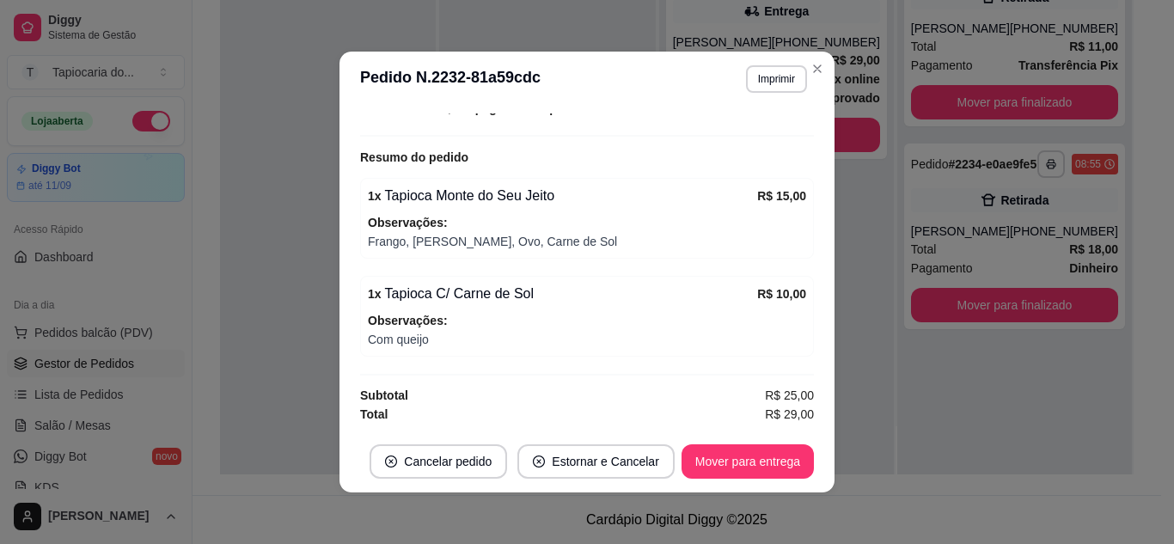
click at [753, 443] on footer "Cancelar pedido Estornar e Cancelar Mover para entrega" at bounding box center [586, 461] width 495 height 62
click at [761, 471] on button "Mover para entrega" at bounding box center [747, 461] width 132 height 34
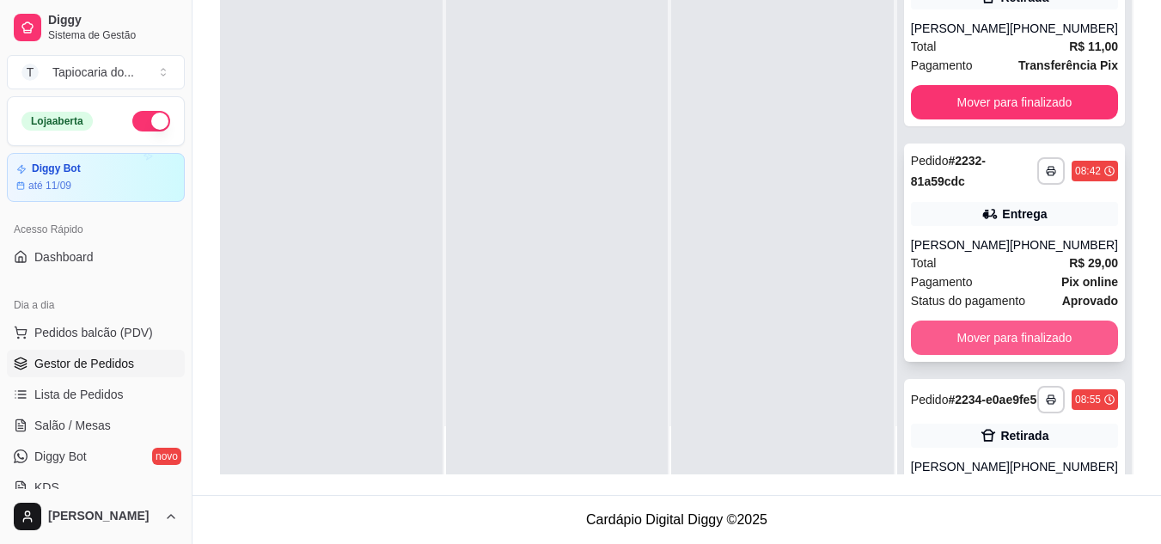
click at [1042, 355] on button "Mover para finalizado" at bounding box center [1014, 337] width 207 height 34
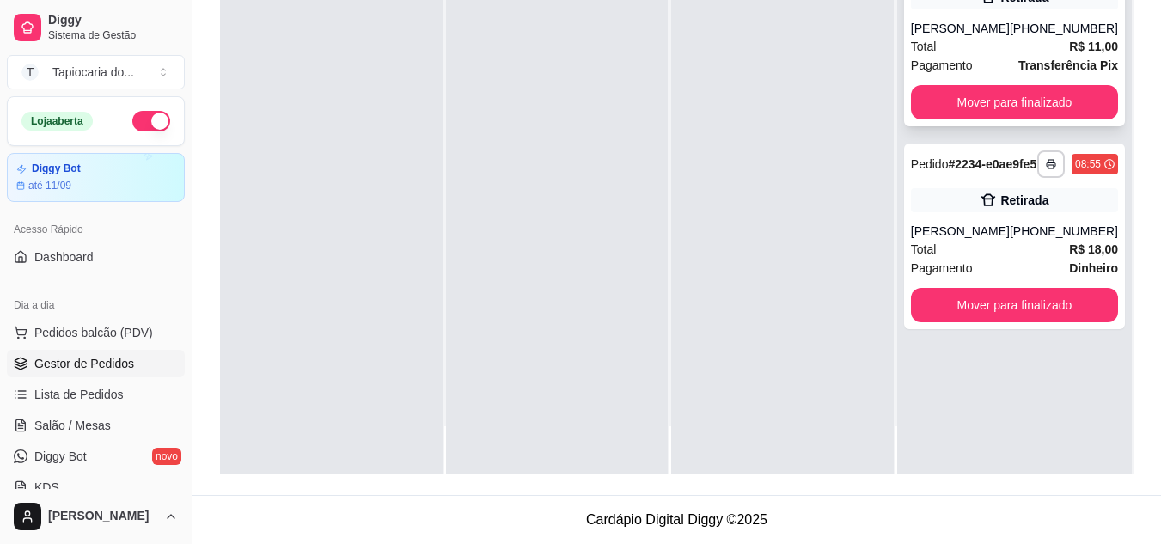
click at [1022, 119] on div "**********" at bounding box center [1014, 34] width 221 height 186
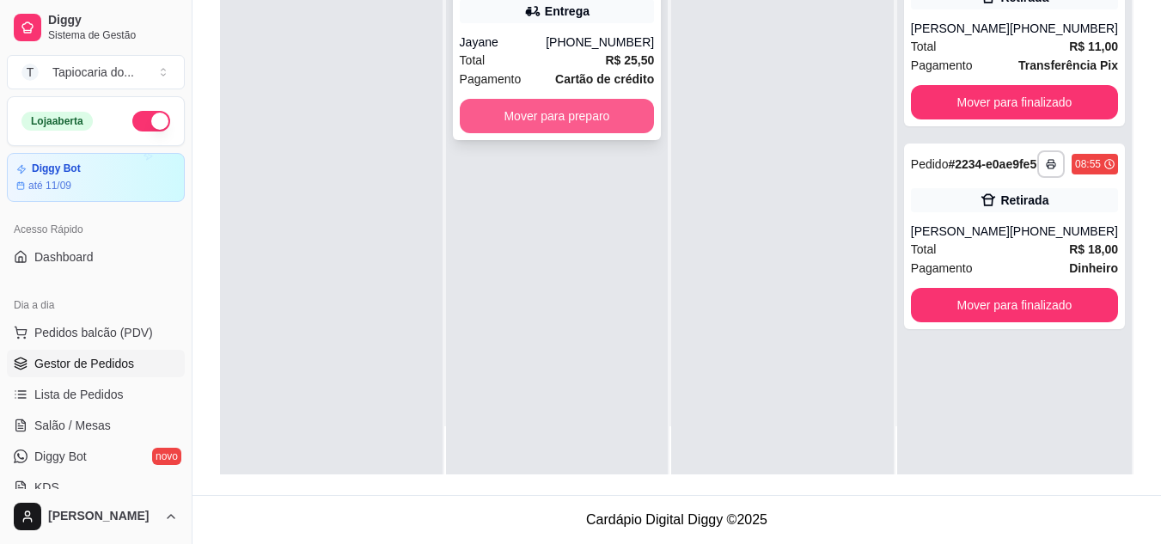
click at [606, 103] on button "Mover para preparo" at bounding box center [557, 116] width 195 height 34
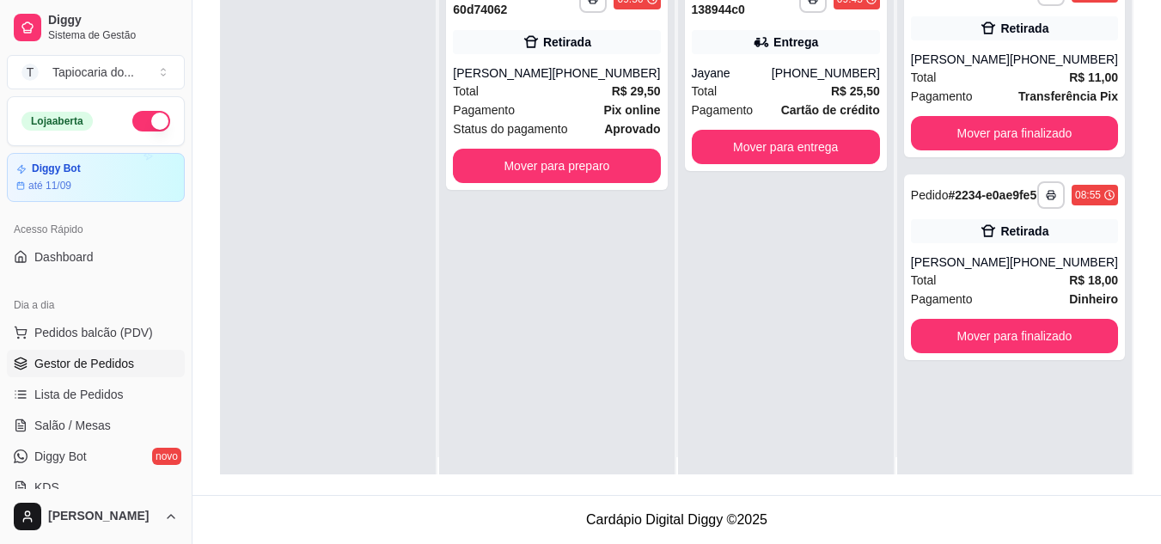
scroll to position [0, 0]
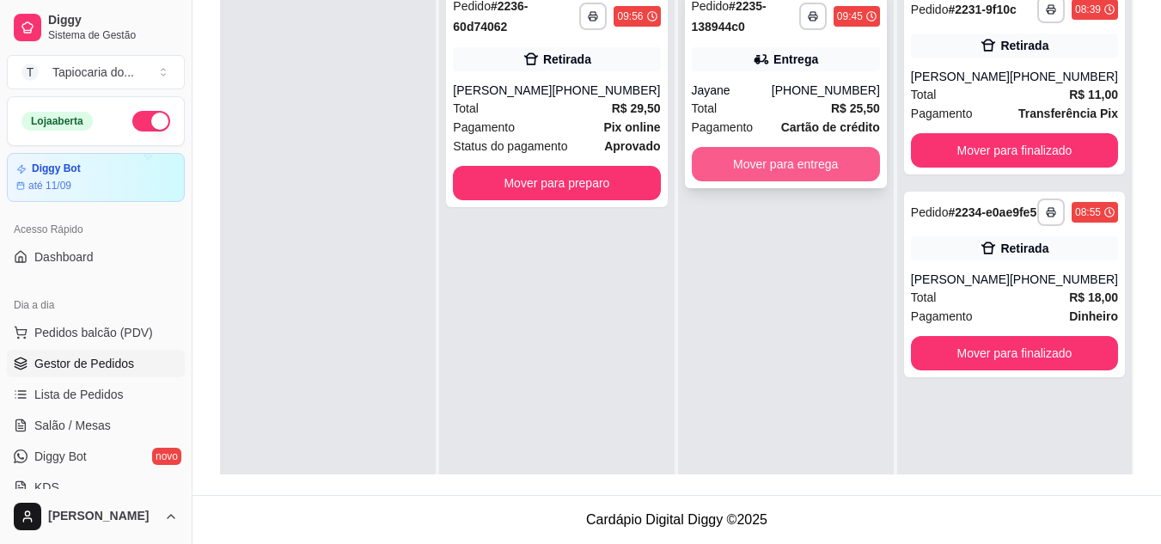
click at [791, 171] on button "Mover para entrega" at bounding box center [786, 164] width 188 height 34
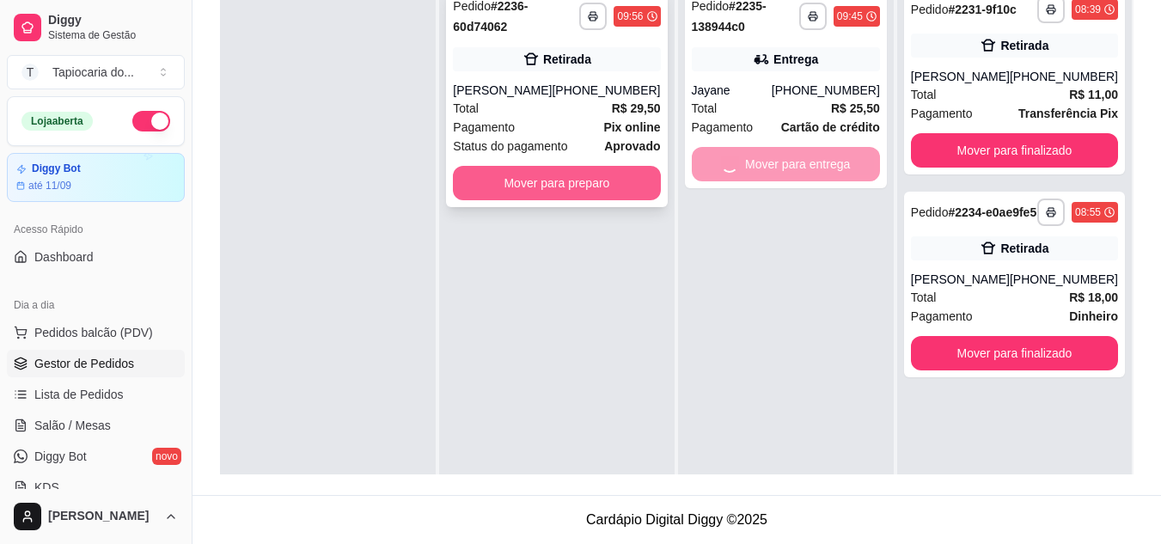
click at [558, 185] on button "Mover para preparo" at bounding box center [556, 183] width 207 height 34
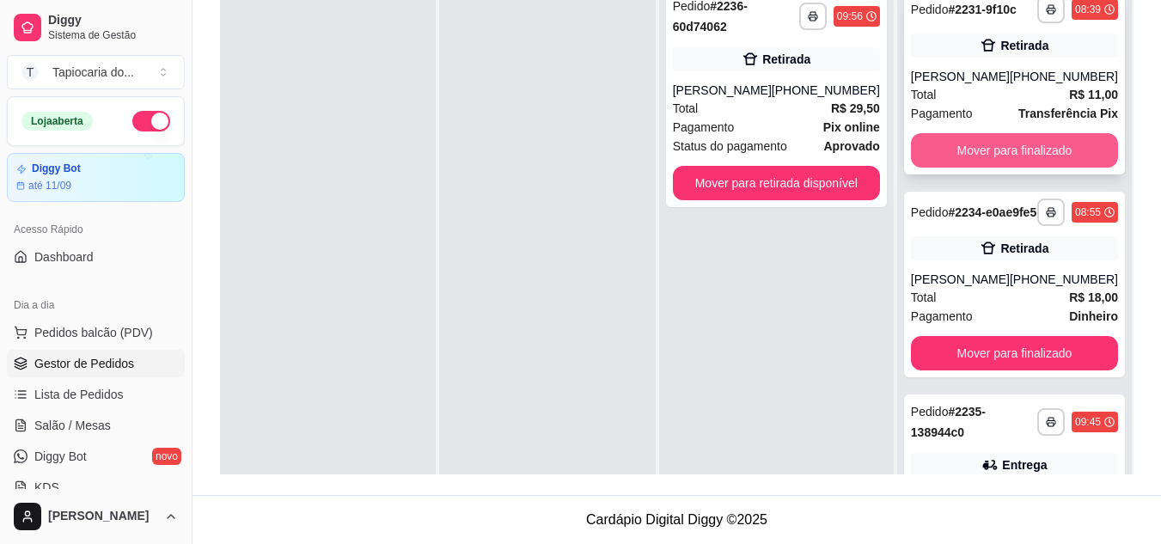
click at [1001, 164] on button "Mover para finalizado" at bounding box center [1014, 150] width 207 height 34
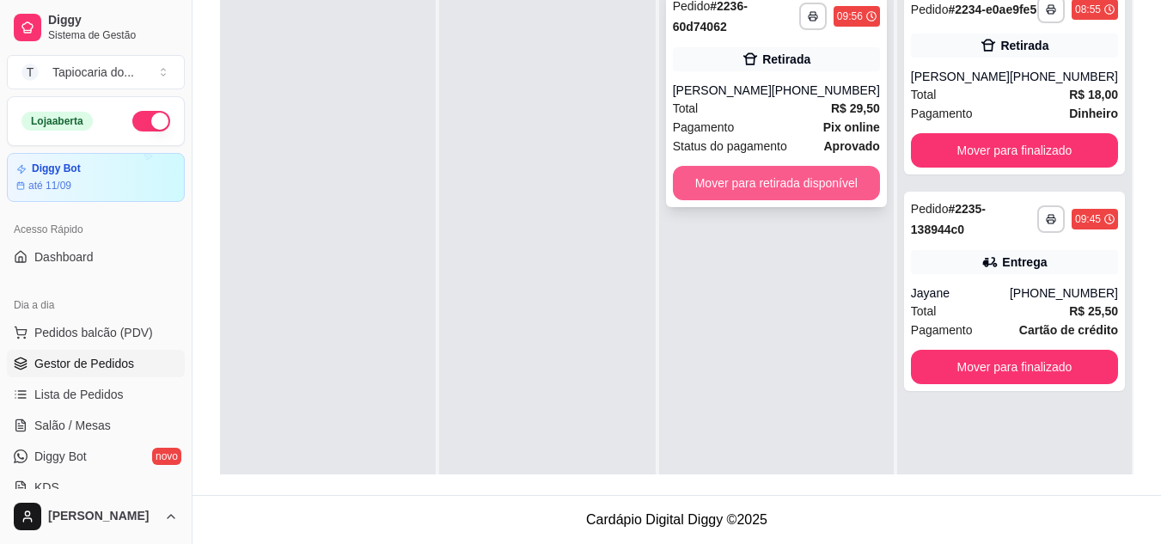
click at [845, 184] on button "Mover para retirada disponível" at bounding box center [776, 183] width 207 height 34
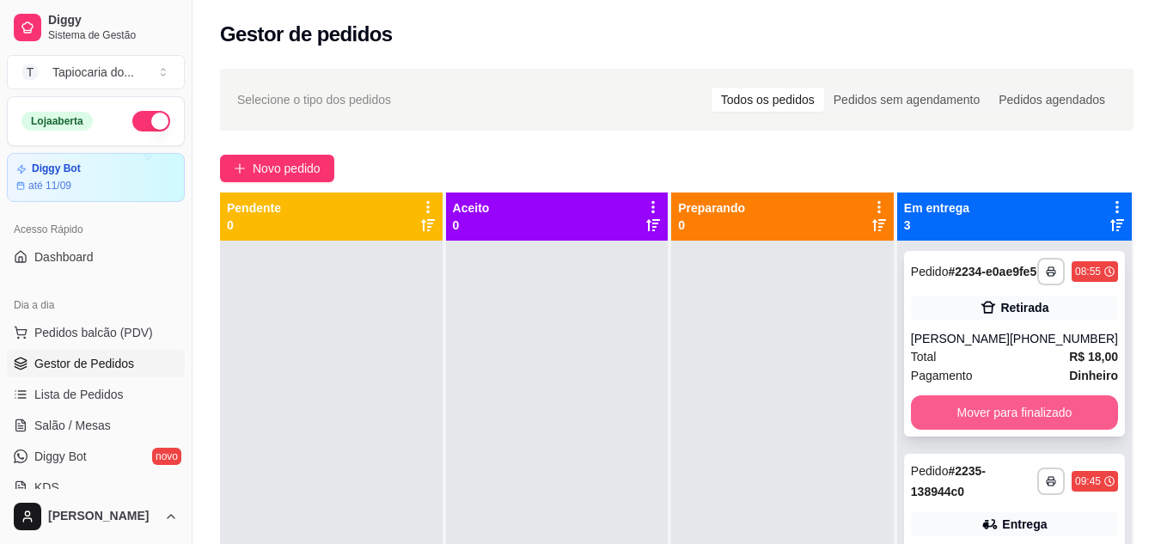
click at [1053, 424] on button "Mover para finalizado" at bounding box center [1014, 412] width 207 height 34
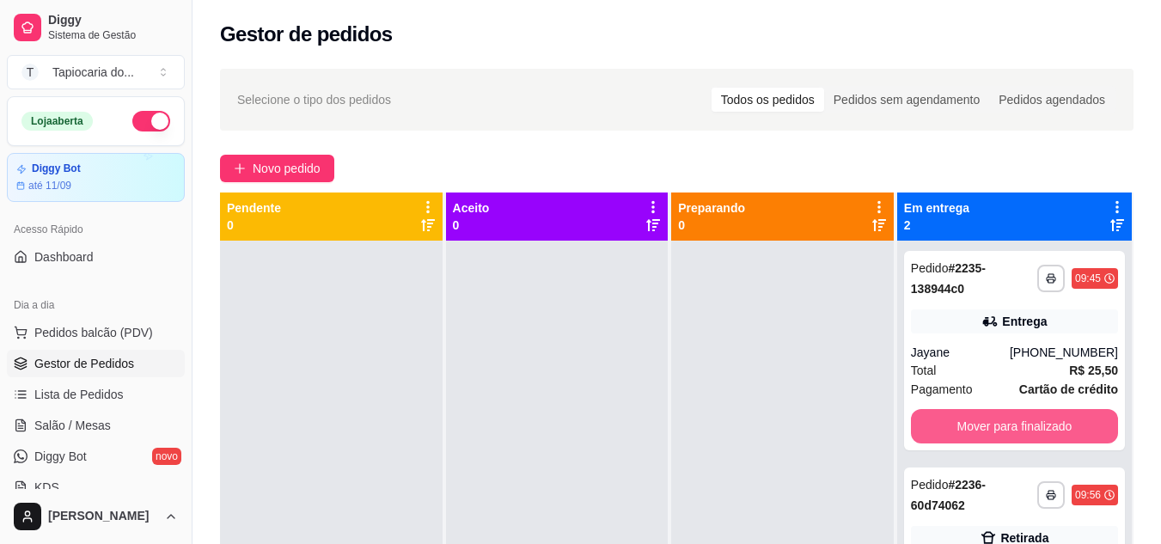
click at [1053, 425] on button "Mover para finalizado" at bounding box center [1014, 426] width 207 height 34
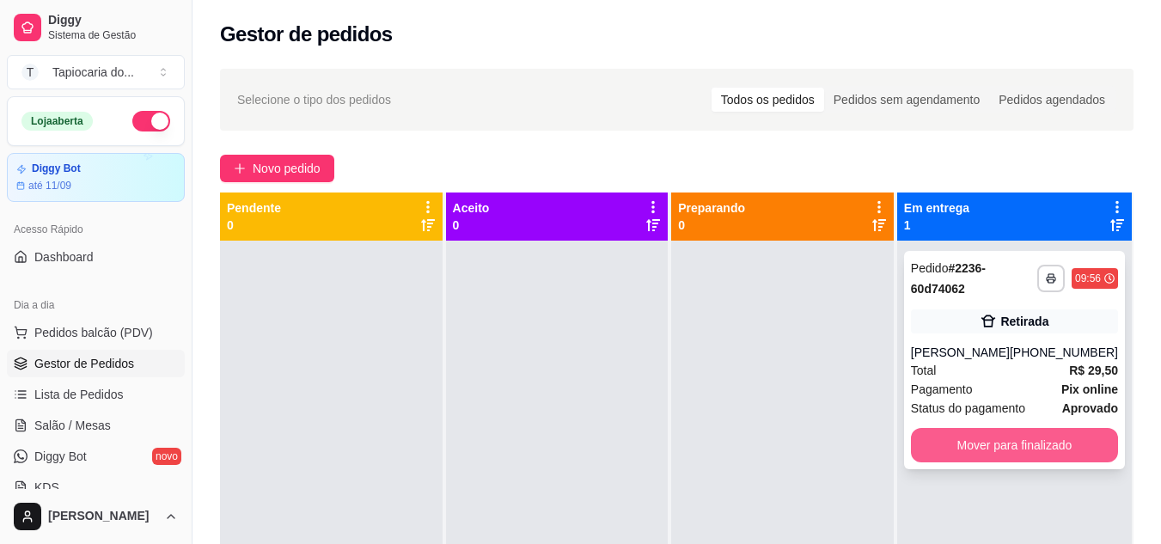
click at [1053, 442] on button "Mover para finalizado" at bounding box center [1014, 445] width 207 height 34
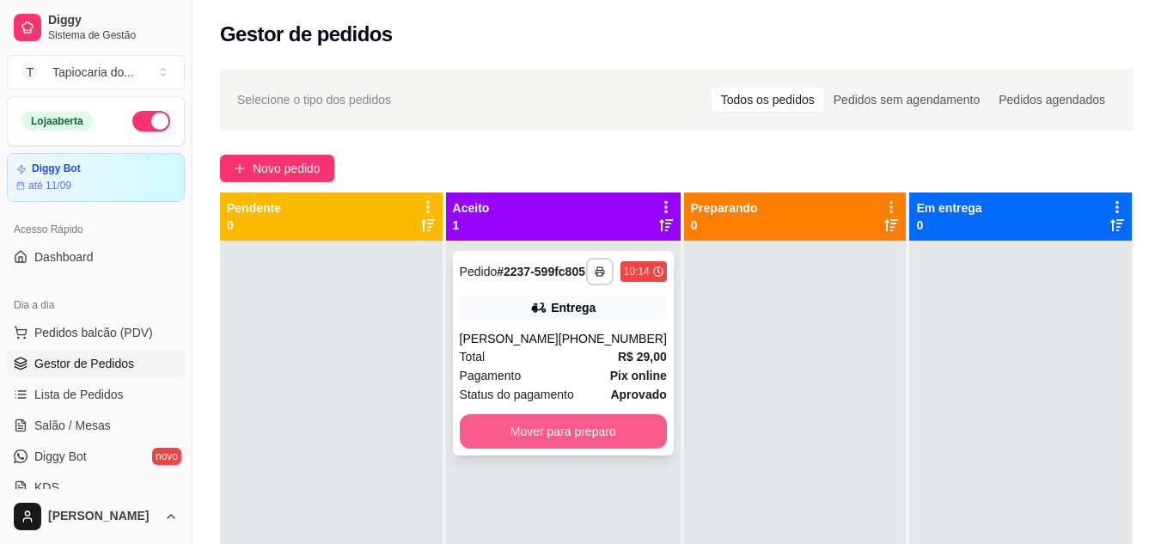
click at [614, 446] on button "Mover para preparo" at bounding box center [563, 431] width 207 height 34
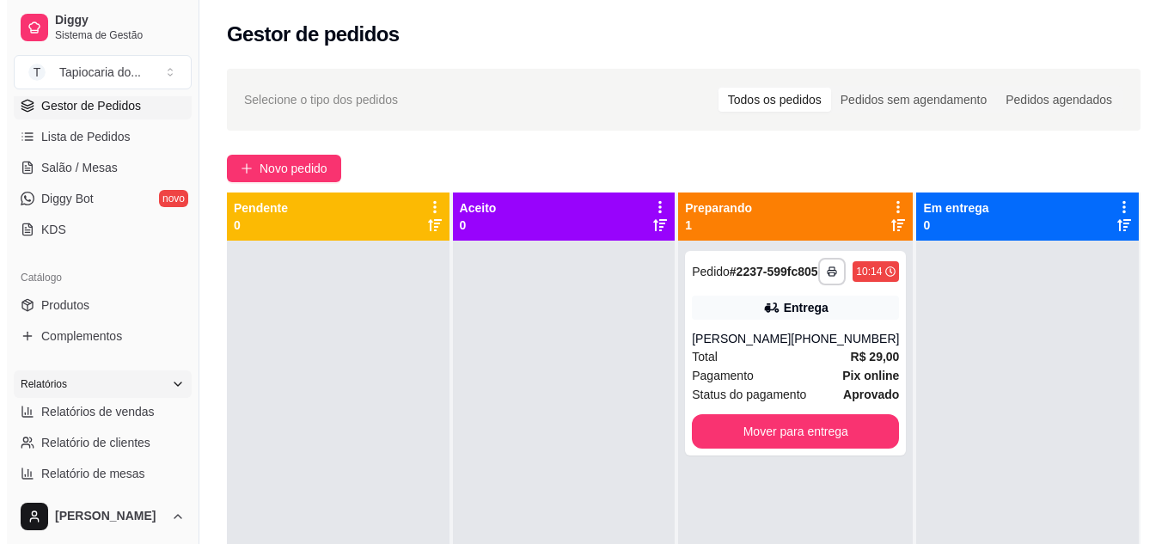
scroll to position [172, 0]
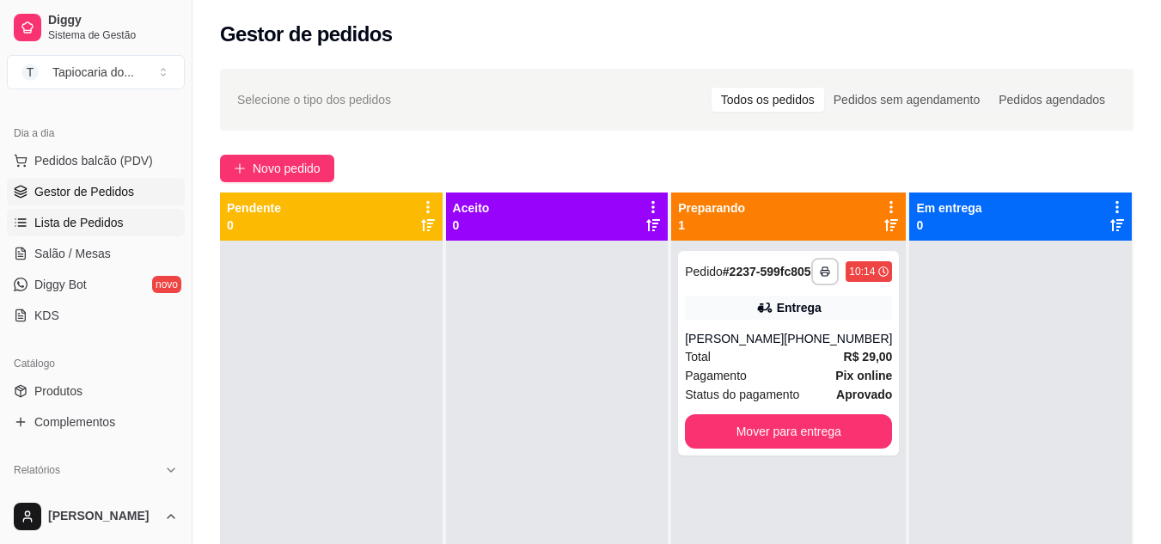
click at [111, 221] on span "Lista de Pedidos" at bounding box center [78, 222] width 89 height 17
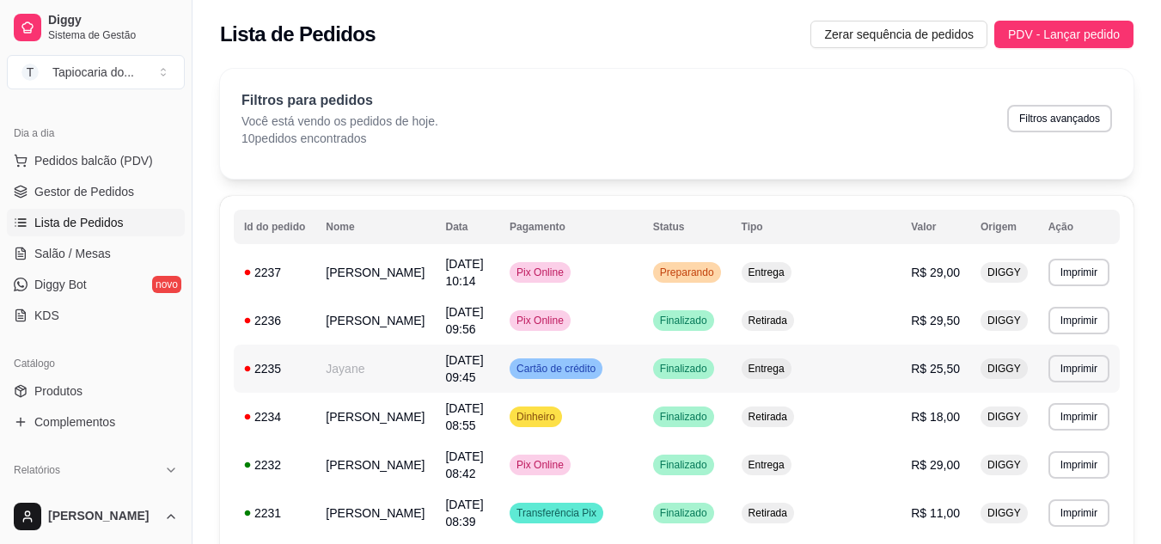
click at [711, 363] on span "Finalizado" at bounding box center [683, 369] width 54 height 14
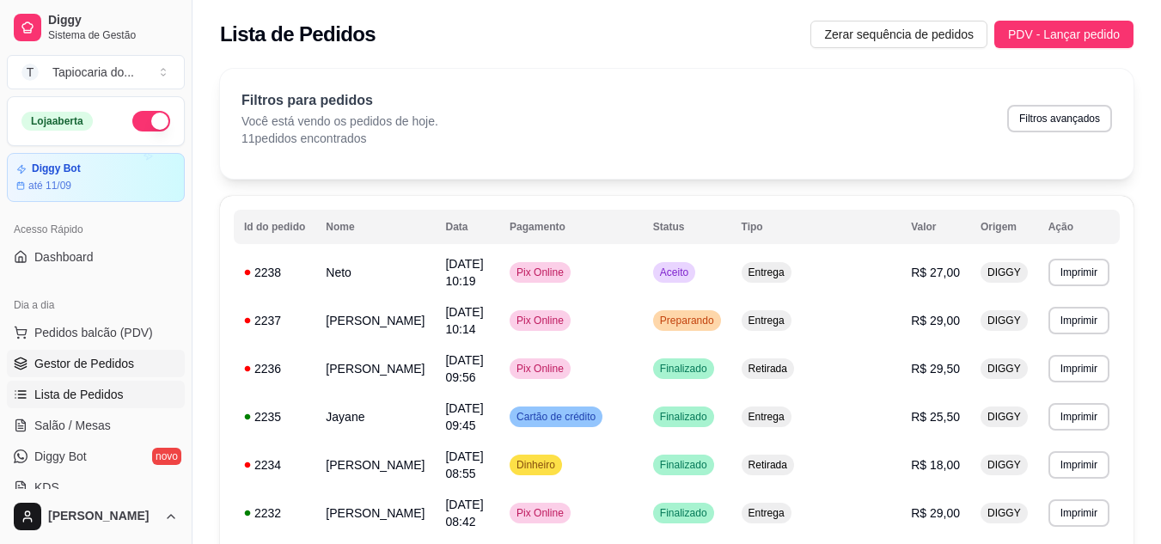
click at [118, 357] on span "Gestor de Pedidos" at bounding box center [84, 363] width 100 height 17
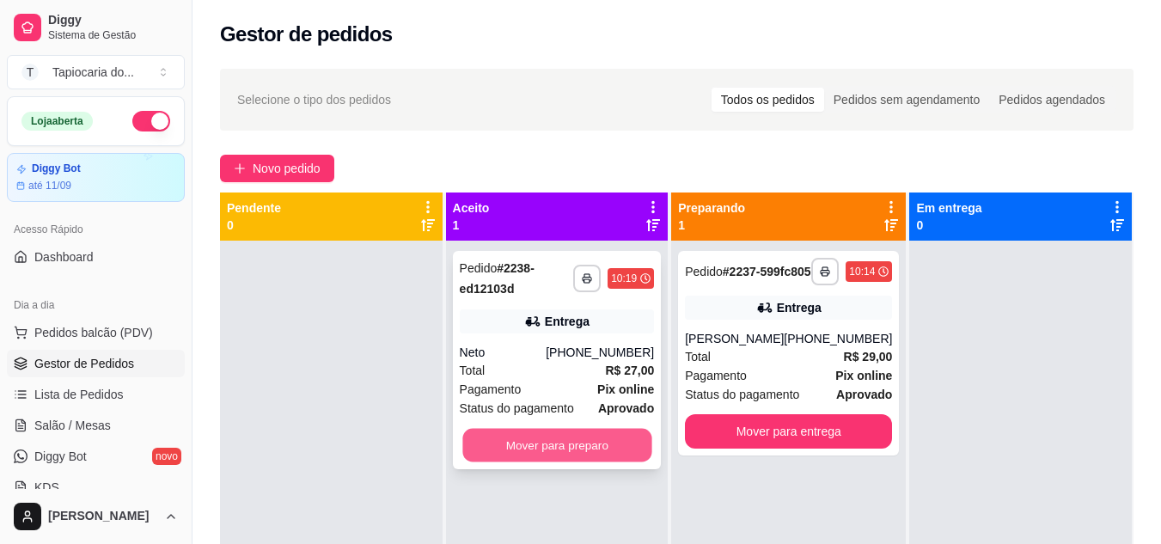
click at [591, 448] on button "Mover para preparo" at bounding box center [556, 446] width 189 height 34
